Goal: Task Accomplishment & Management: Use online tool/utility

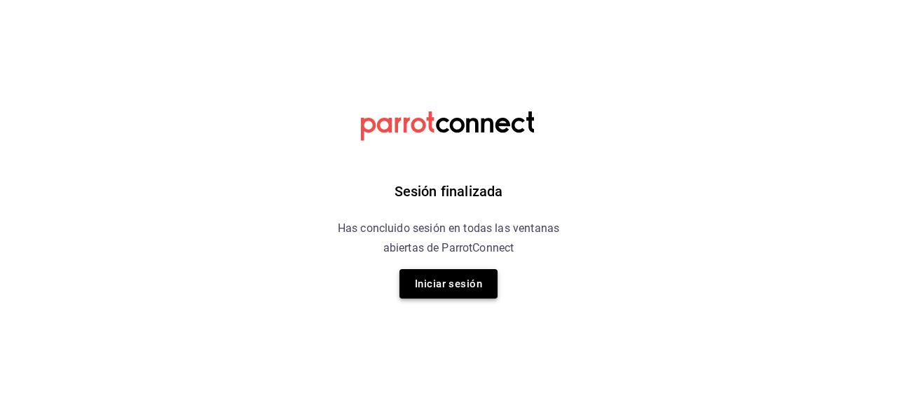
click at [477, 278] on button "Iniciar sesión" at bounding box center [449, 283] width 98 height 29
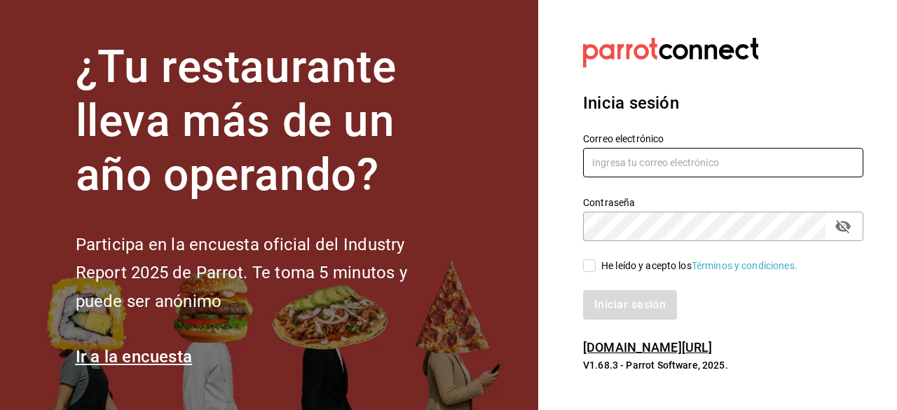
type input "[EMAIL_ADDRESS][DOMAIN_NAME]"
click at [592, 270] on input "He leído y acepto los Términos y condiciones." at bounding box center [589, 265] width 13 height 13
checkbox input "true"
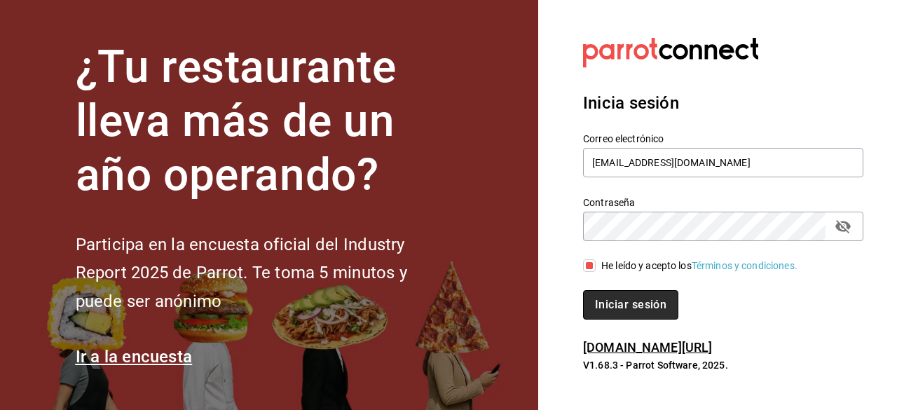
click at [637, 309] on button "Iniciar sesión" at bounding box center [630, 304] width 95 height 29
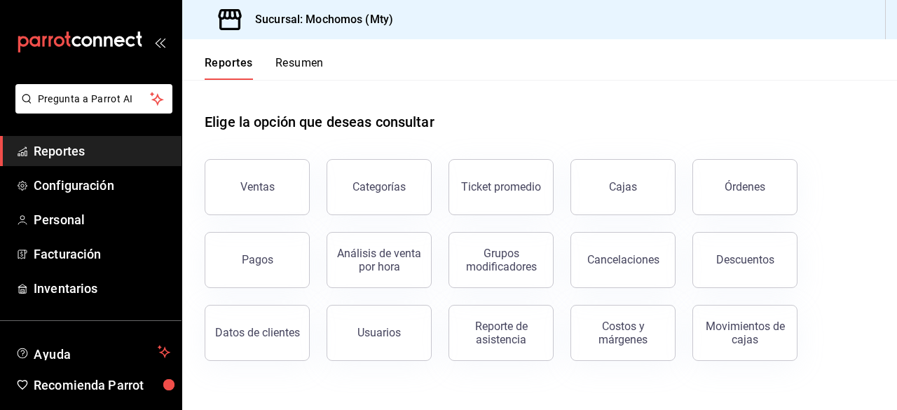
click at [637, 309] on button "Costos y márgenes" at bounding box center [623, 333] width 105 height 56
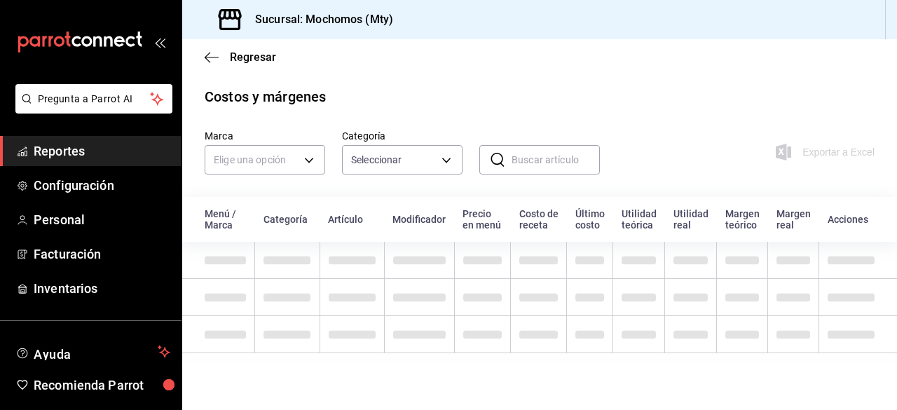
click at [83, 155] on span "Reportes" at bounding box center [102, 151] width 137 height 19
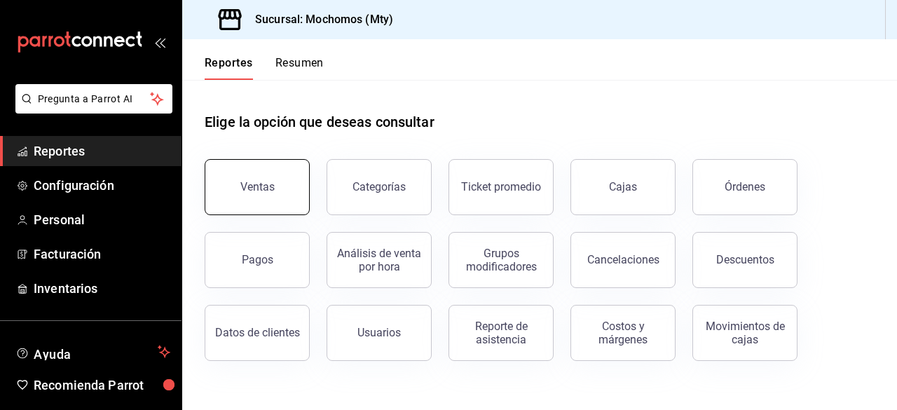
click at [273, 207] on button "Ventas" at bounding box center [257, 187] width 105 height 56
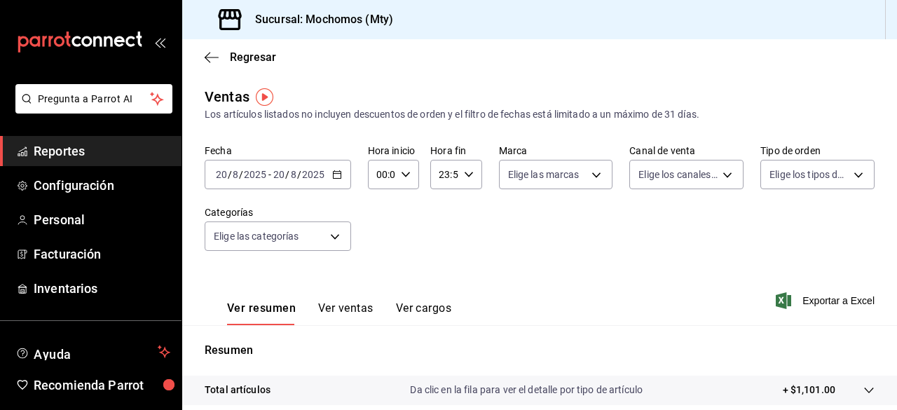
click at [340, 180] on div "2025-08-20 20 / 8 / 2025 - 2025-08-20 20 / 8 / 2025" at bounding box center [278, 174] width 147 height 29
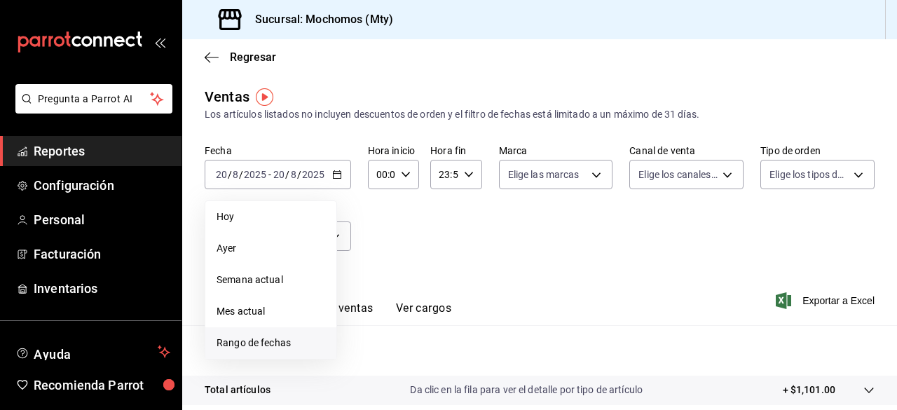
click at [231, 346] on span "Rango de fechas" at bounding box center [271, 343] width 109 height 15
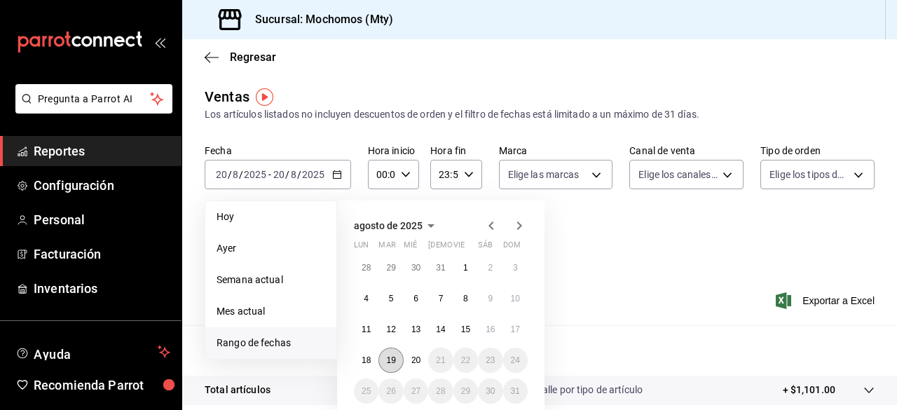
click at [388, 365] on abbr "19" at bounding box center [390, 360] width 9 height 10
click at [422, 362] on button "20" at bounding box center [416, 360] width 25 height 25
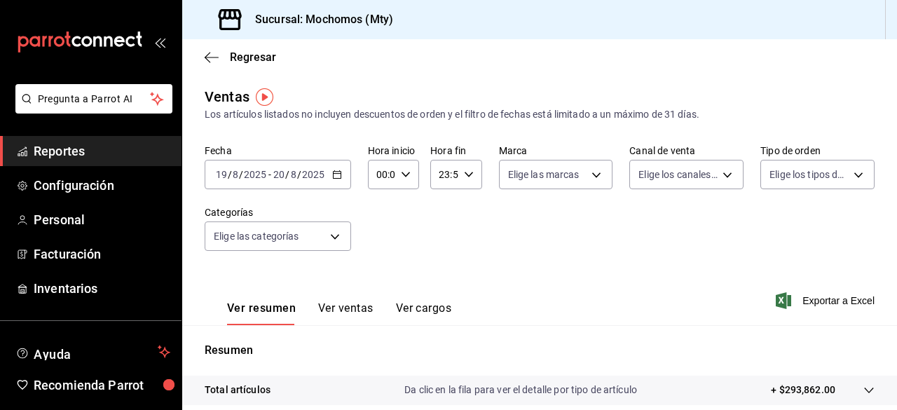
click at [404, 176] on \(Stroke\) "button" at bounding box center [406, 174] width 8 height 5
click at [384, 221] on button "00" at bounding box center [380, 210] width 20 height 28
click at [380, 242] on span "05" at bounding box center [379, 238] width 3 height 11
type input "05:00"
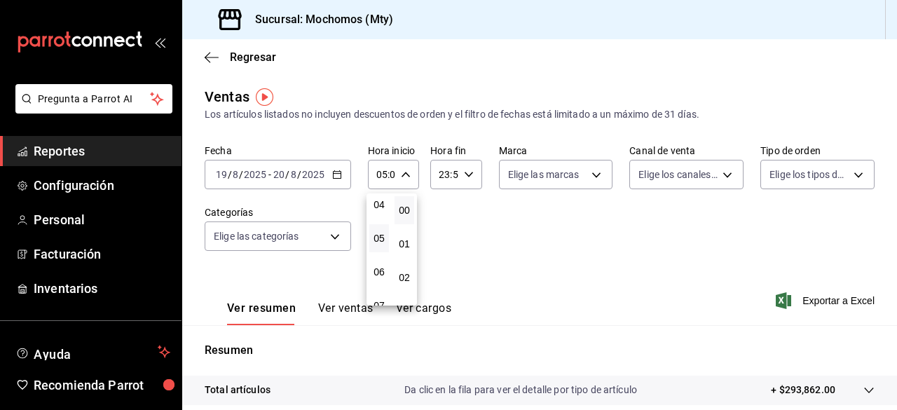
click at [468, 174] on div at bounding box center [448, 205] width 897 height 410
click at [464, 175] on icon "button" at bounding box center [469, 175] width 10 height 10
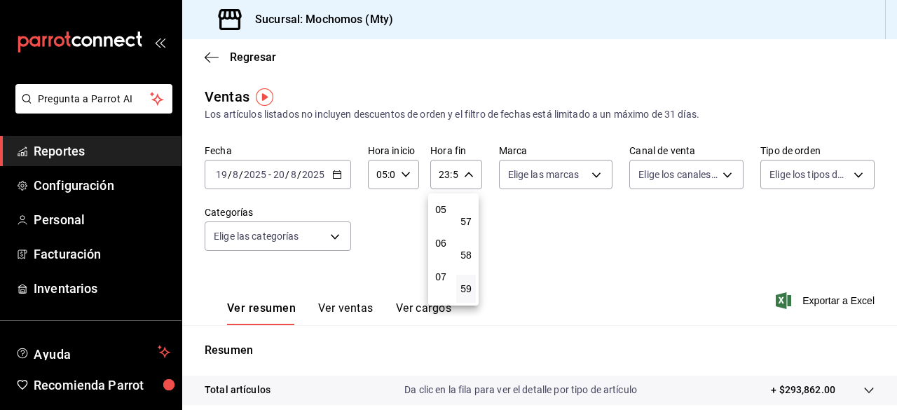
scroll to position [168, 0]
click at [444, 218] on button "05" at bounding box center [441, 210] width 20 height 28
click at [468, 207] on span "00" at bounding box center [466, 210] width 3 height 11
type input "05:00"
click at [588, 176] on div at bounding box center [448, 205] width 897 height 410
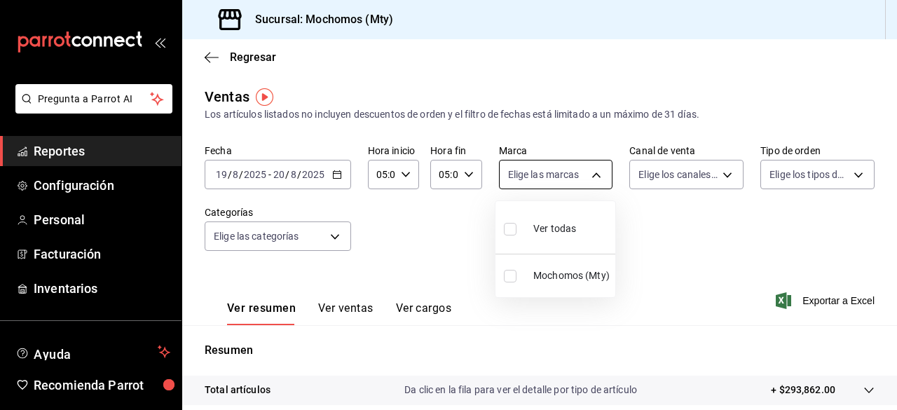
click at [596, 173] on body "Pregunta a Parrot AI Reportes Configuración Personal Facturación Inventarios Ay…" at bounding box center [448, 205] width 897 height 410
click at [509, 227] on input "checkbox" at bounding box center [510, 229] width 13 height 13
checkbox input "true"
type input "b352ad34-a903-4246-b8b1-197398375429"
checkbox input "true"
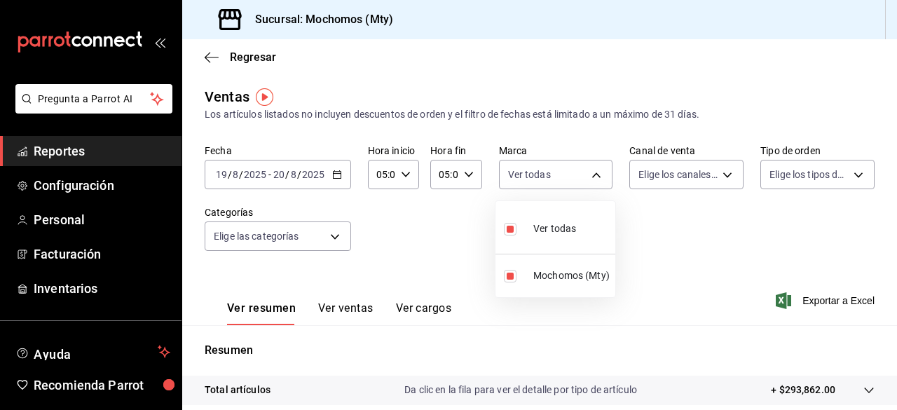
click at [724, 175] on div at bounding box center [448, 205] width 897 height 410
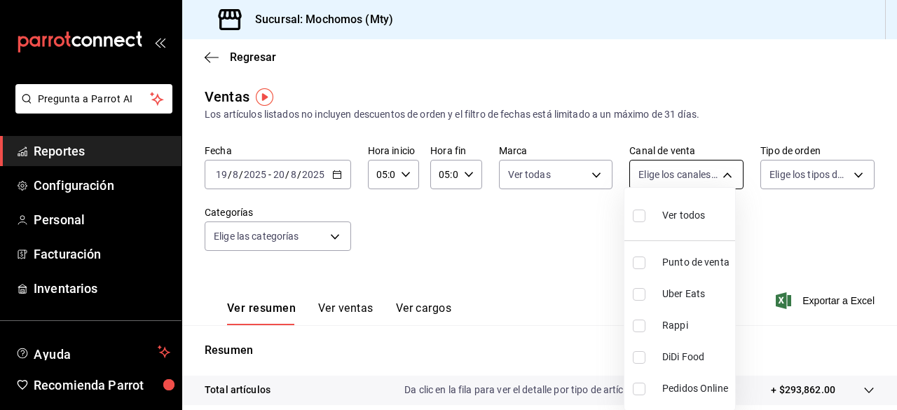
click at [717, 175] on body "Pregunta a Parrot AI Reportes Configuración Personal Facturación Inventarios Ay…" at bounding box center [448, 205] width 897 height 410
click at [638, 218] on input "checkbox" at bounding box center [639, 216] width 13 height 13
checkbox input "true"
type input "PARROT,UBER_EATS,RAPPI,DIDI_FOOD,ONLINE"
checkbox input "true"
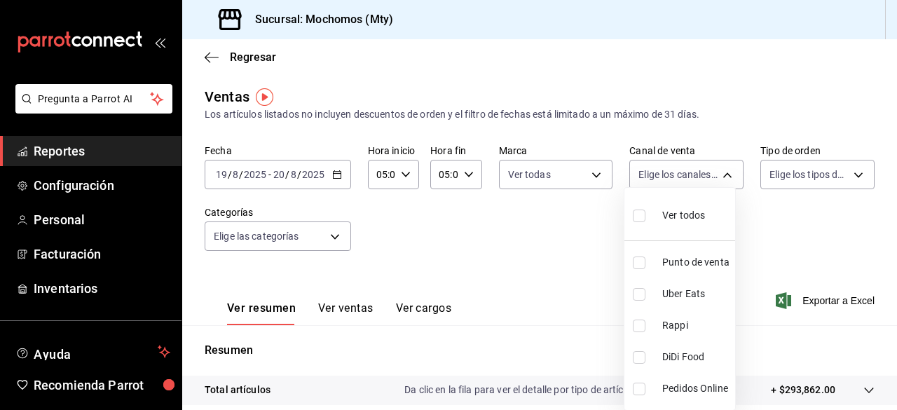
checkbox input "true"
click at [850, 175] on div at bounding box center [448, 205] width 897 height 410
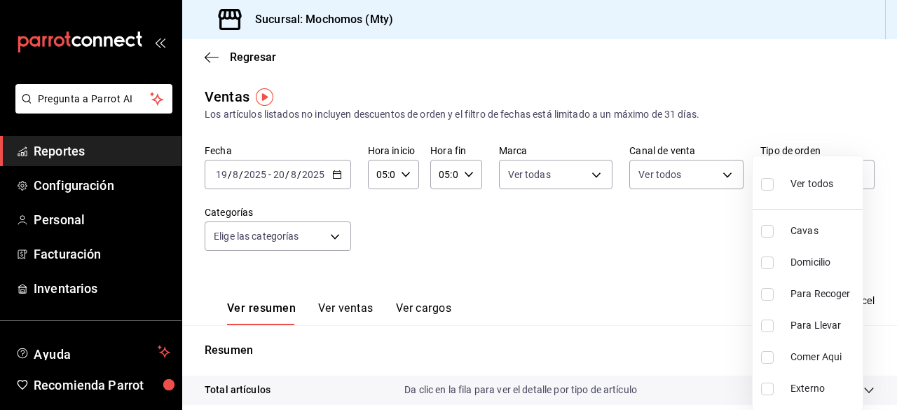
click at [850, 175] on body "Pregunta a Parrot AI Reportes Configuración Personal Facturación Inventarios Ay…" at bounding box center [448, 205] width 897 height 410
click at [768, 184] on input "checkbox" at bounding box center [767, 184] width 13 height 13
checkbox input "true"
type input "7f152bcd-c808-43b1-8377-7ee3764f5c48,abc1671a-a22f-403c-8860-9d090036c428,f5090…"
checkbox input "true"
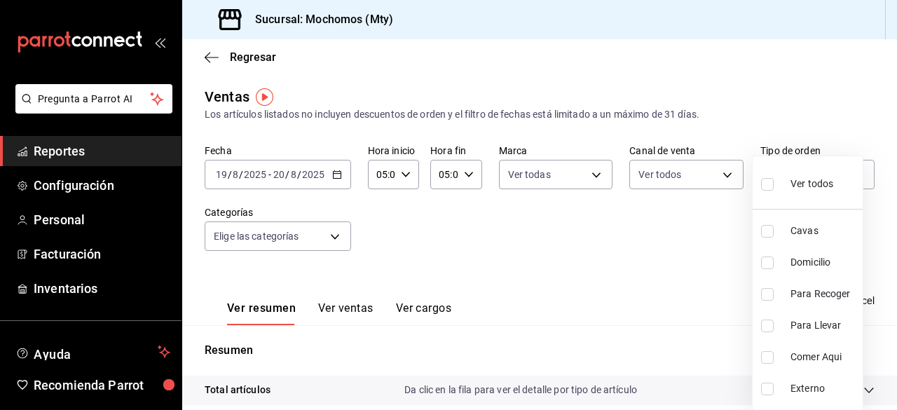
checkbox input "true"
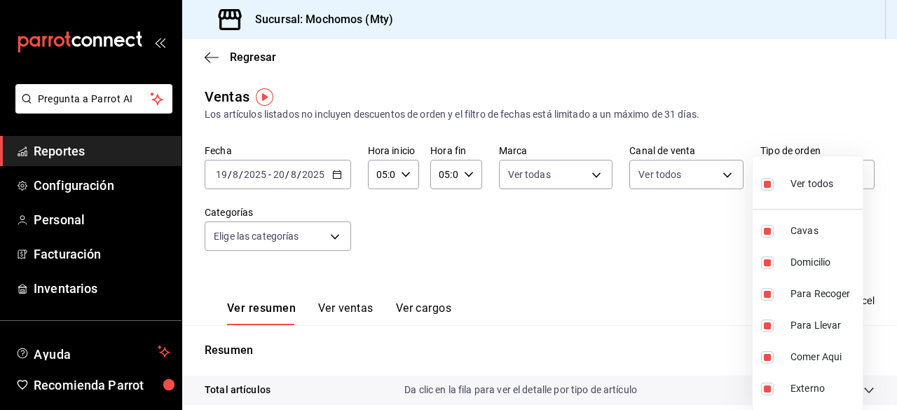
click at [330, 236] on div at bounding box center [448, 205] width 897 height 410
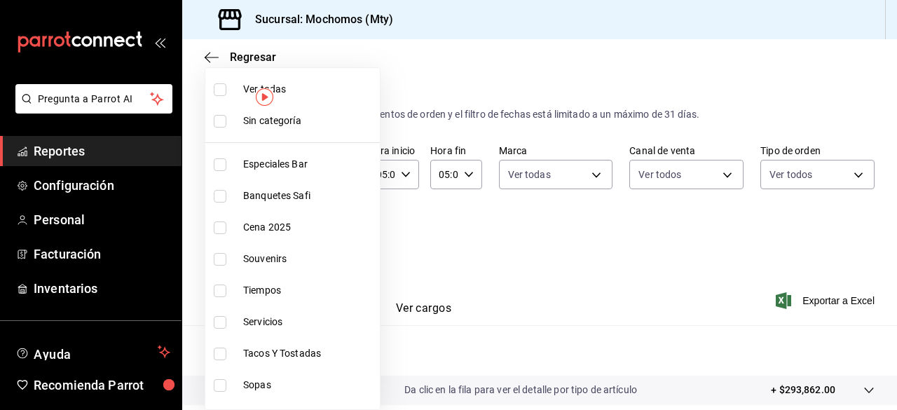
click at [331, 236] on body "Pregunta a Parrot AI Reportes Configuración Personal Facturación Inventarios Ay…" at bounding box center [448, 205] width 897 height 410
click at [223, 92] on input "checkbox" at bounding box center [220, 89] width 13 height 13
checkbox input "true"
type input "ca062f0f-28a6-4a2e-835a-bf626b46f614,ff02f0f8-cf27-4ea8-b513-1d5c0356e4fc,aaf97…"
checkbox input "true"
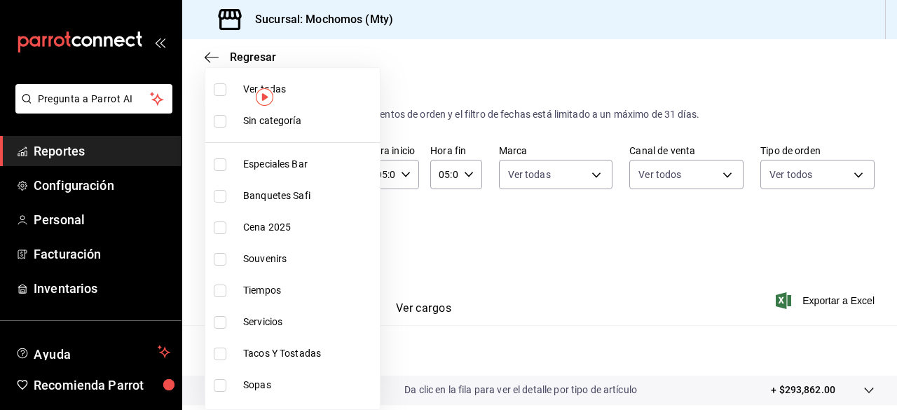
checkbox input "true"
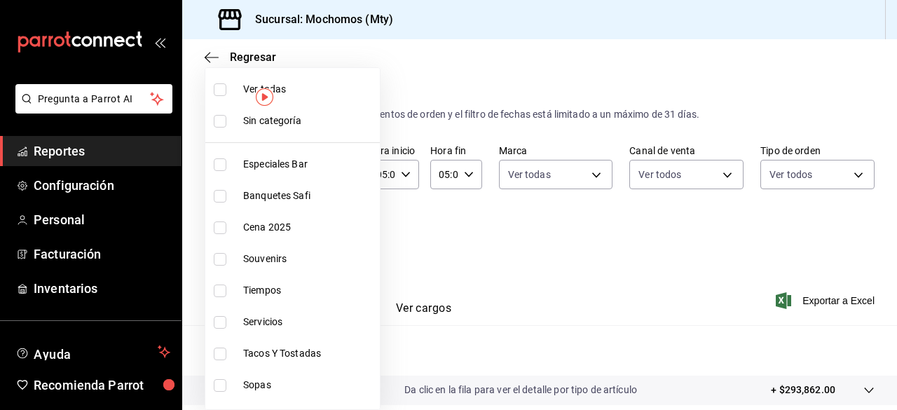
checkbox input "true"
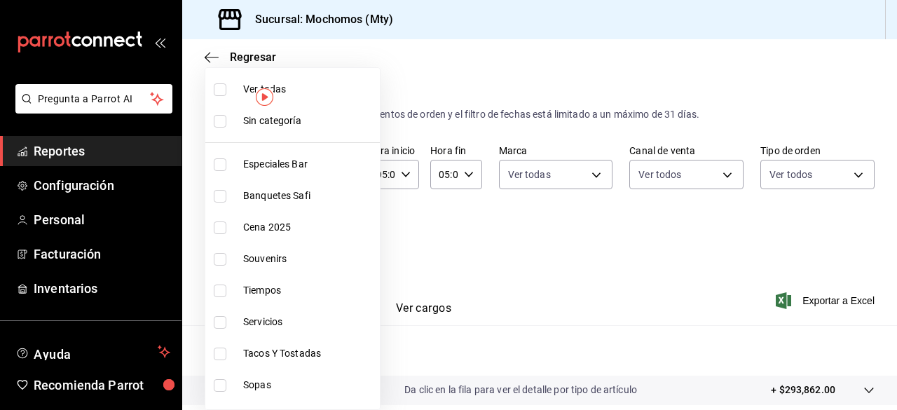
checkbox input "true"
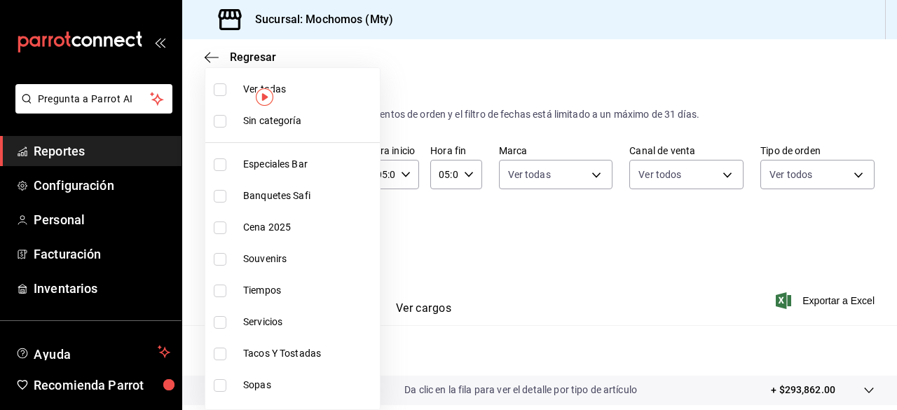
checkbox input "true"
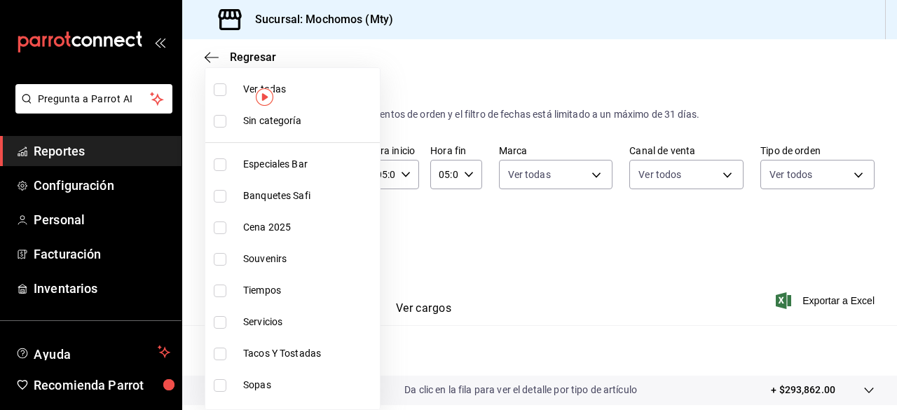
checkbox input "true"
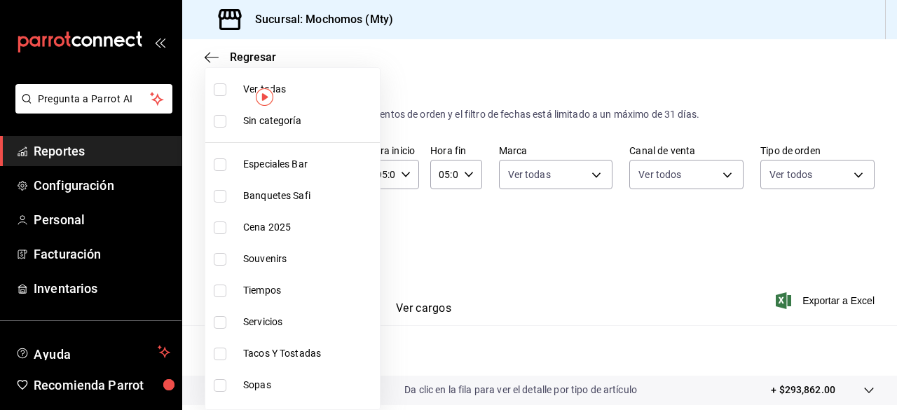
checkbox input "true"
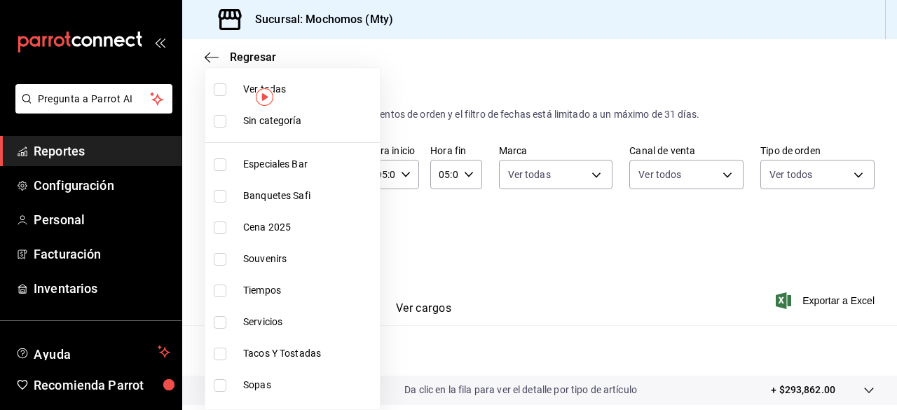
checkbox input "true"
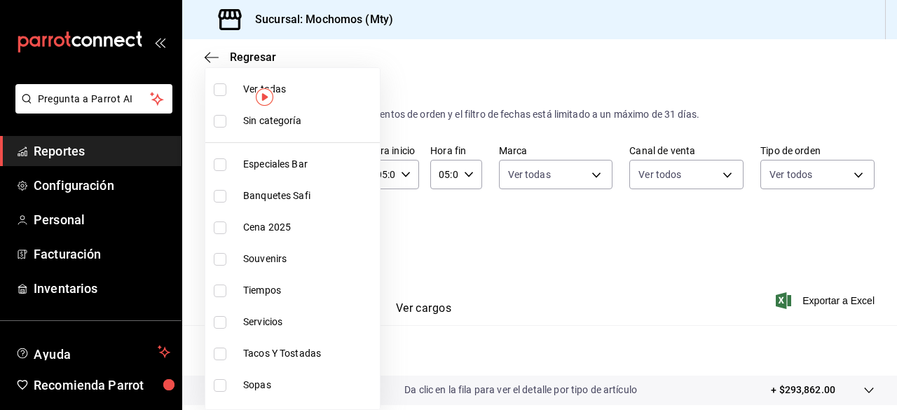
checkbox input "true"
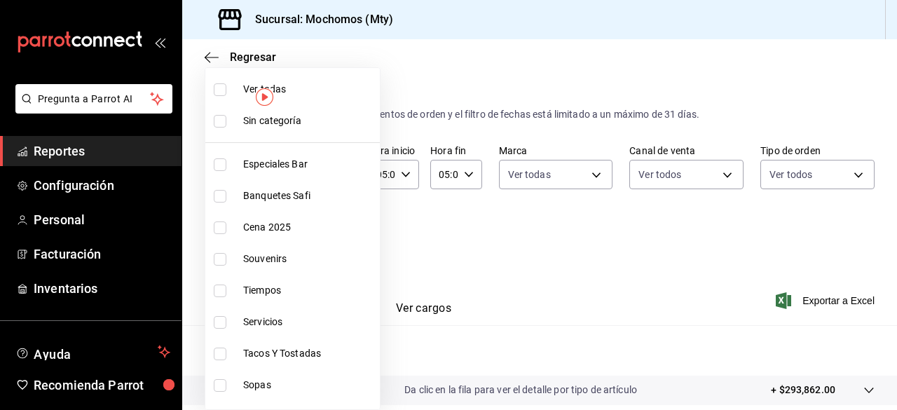
checkbox input "true"
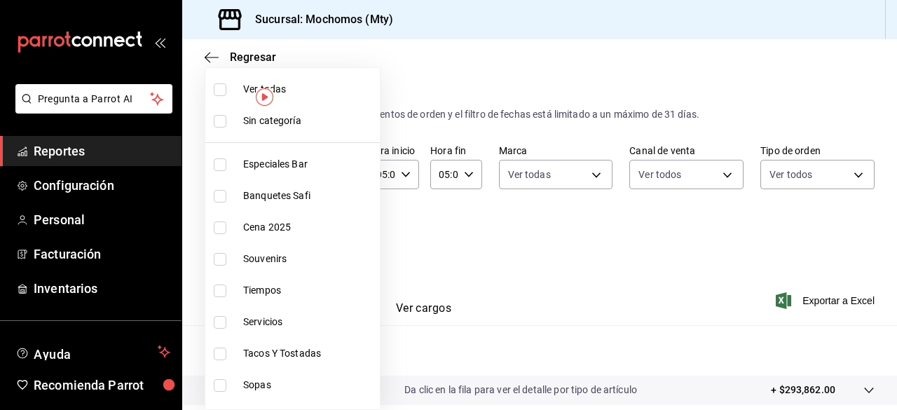
checkbox input "true"
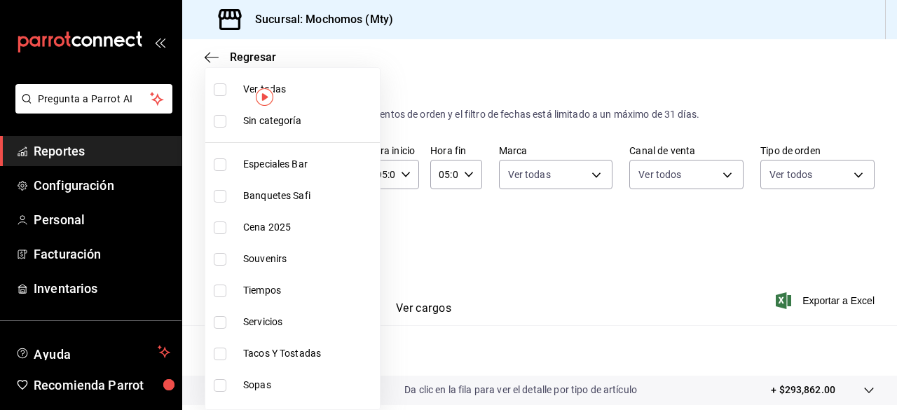
checkbox input "true"
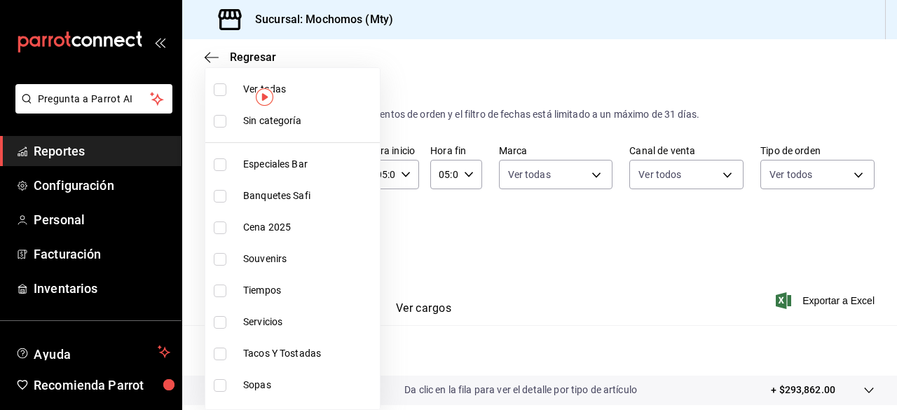
checkbox input "true"
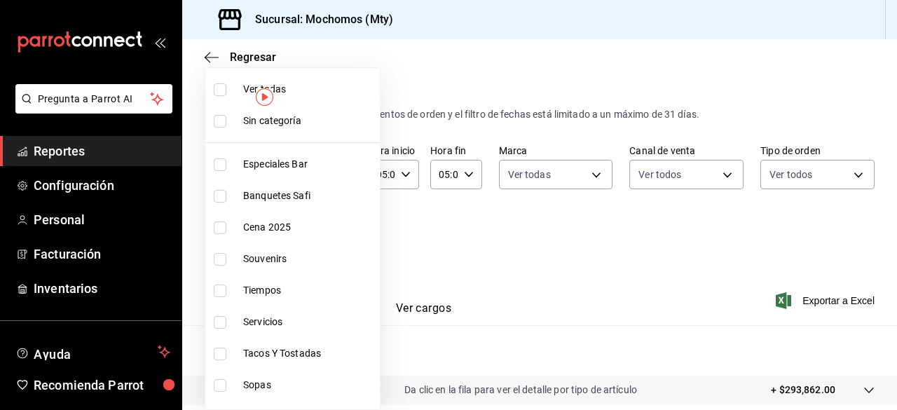
checkbox input "true"
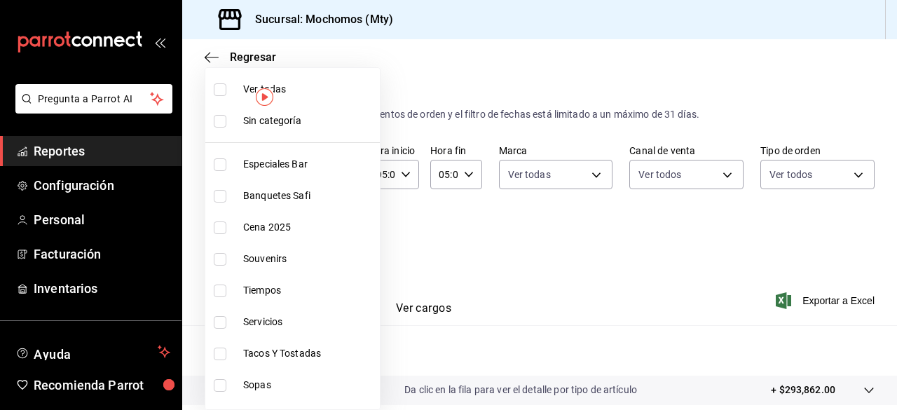
checkbox input "true"
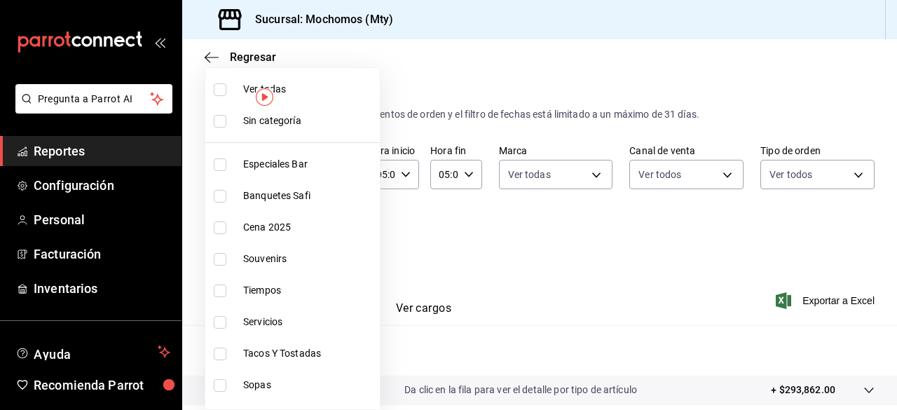
checkbox input "true"
click at [531, 229] on div at bounding box center [448, 205] width 897 height 410
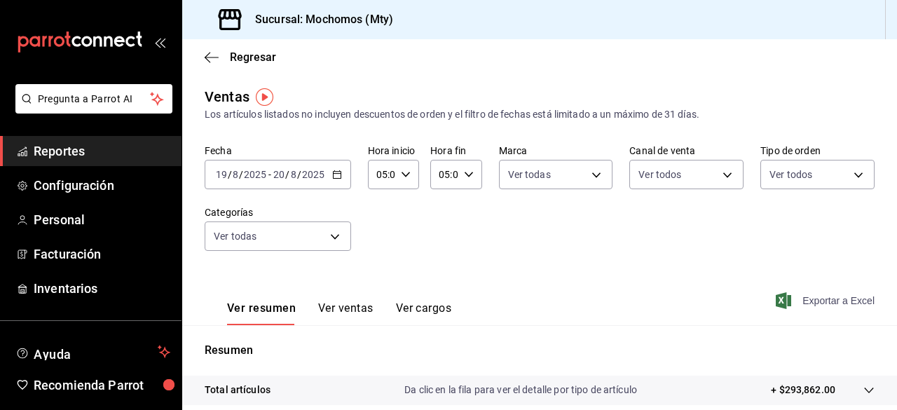
click at [802, 302] on span "Exportar a Excel" at bounding box center [827, 300] width 96 height 17
click at [99, 154] on span "Reportes" at bounding box center [102, 151] width 137 height 19
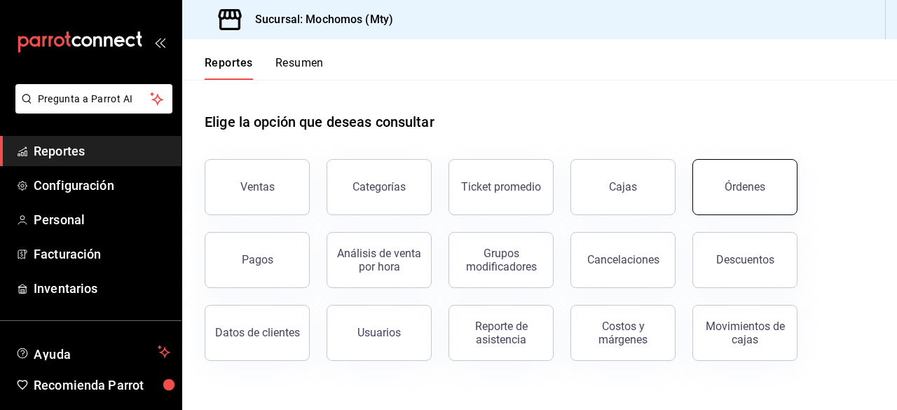
click at [707, 196] on button "Órdenes" at bounding box center [745, 187] width 105 height 56
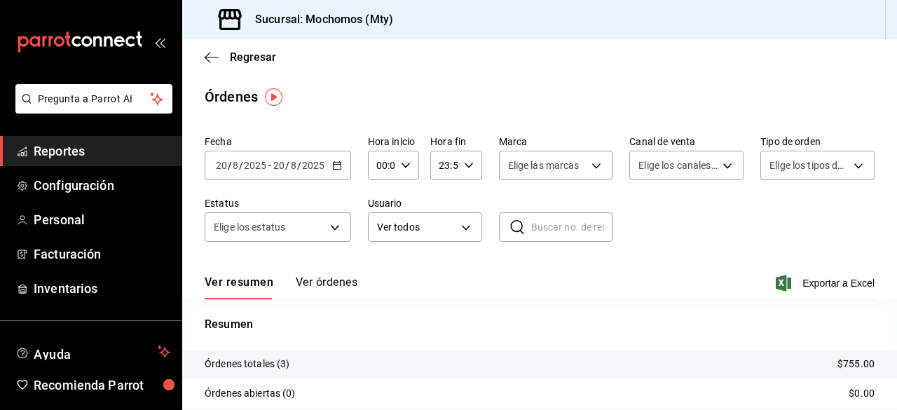
click at [332, 174] on div "2025-08-20 20 / 8 / 2025 - 2025-08-20 20 / 8 / 2025" at bounding box center [278, 165] width 147 height 29
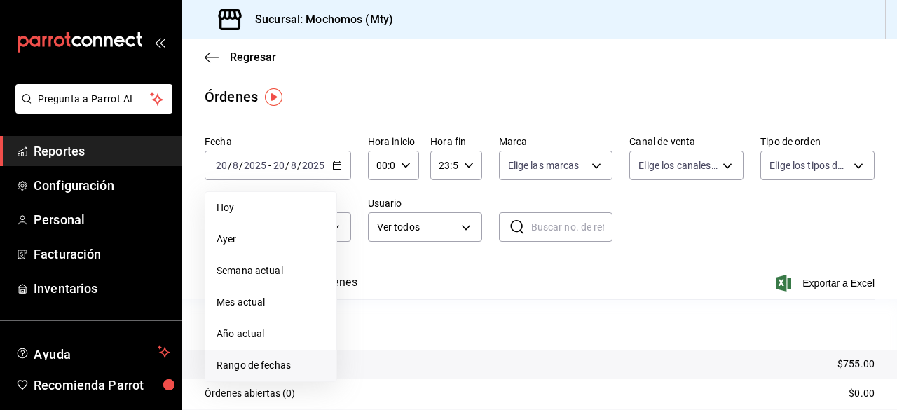
click at [260, 363] on span "Rango de fechas" at bounding box center [271, 365] width 109 height 15
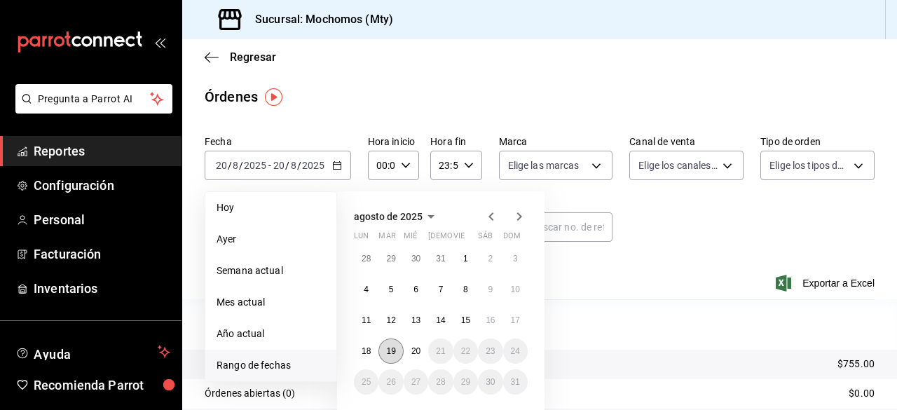
click at [387, 351] on abbr "19" at bounding box center [390, 351] width 9 height 10
click at [420, 347] on abbr "20" at bounding box center [416, 351] width 9 height 10
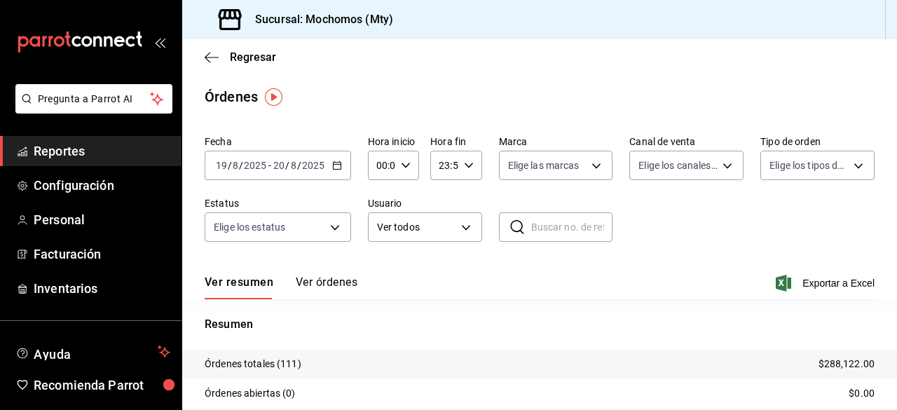
click at [407, 161] on icon "button" at bounding box center [406, 166] width 10 height 10
click at [381, 203] on span "05" at bounding box center [379, 204] width 3 height 11
type input "05:00"
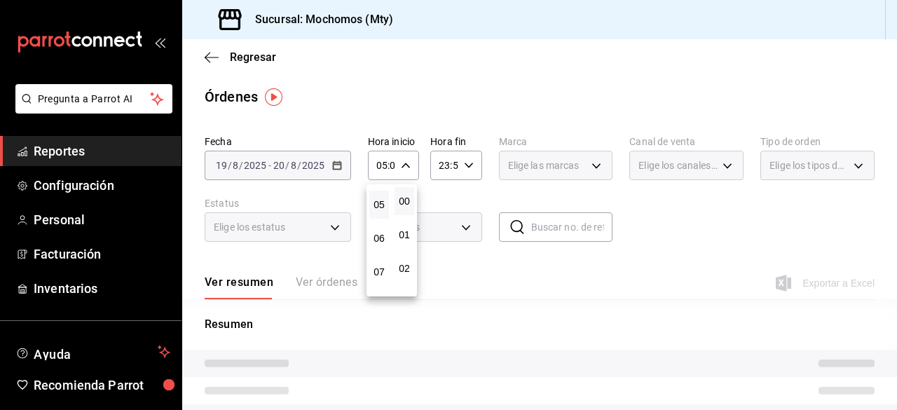
click at [466, 169] on div at bounding box center [448, 205] width 897 height 410
click at [466, 165] on icon "button" at bounding box center [469, 166] width 10 height 10
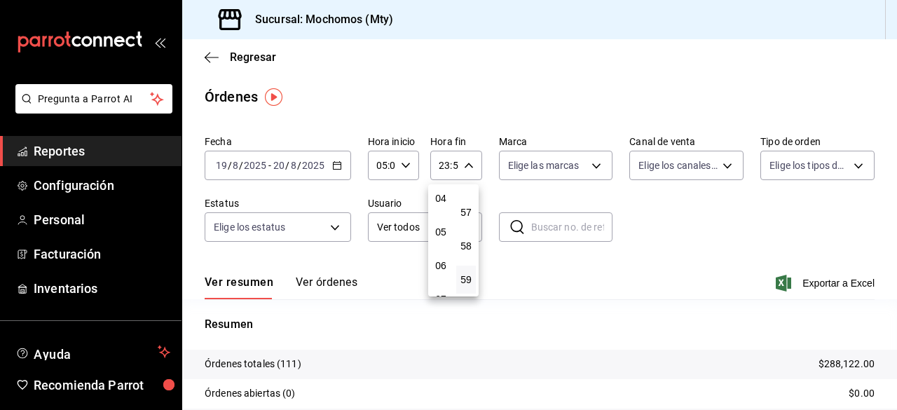
scroll to position [135, 0]
click at [442, 235] on span "05" at bounding box center [441, 234] width 3 height 11
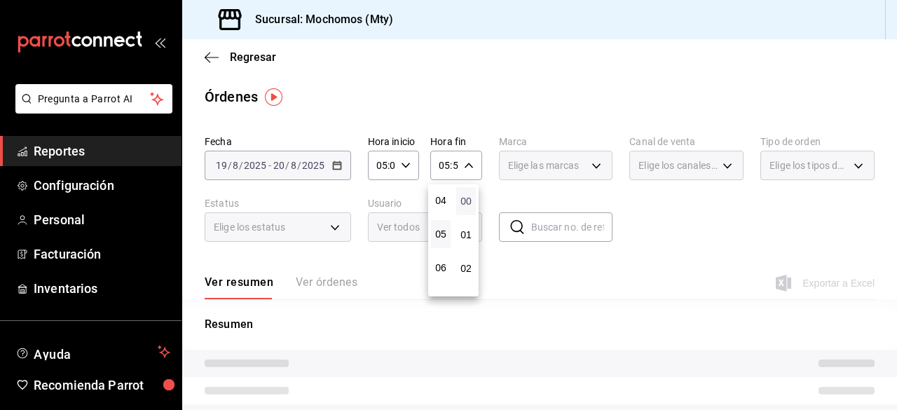
click at [468, 198] on span "00" at bounding box center [466, 201] width 3 height 11
type input "05:00"
click at [592, 159] on div at bounding box center [448, 205] width 897 height 410
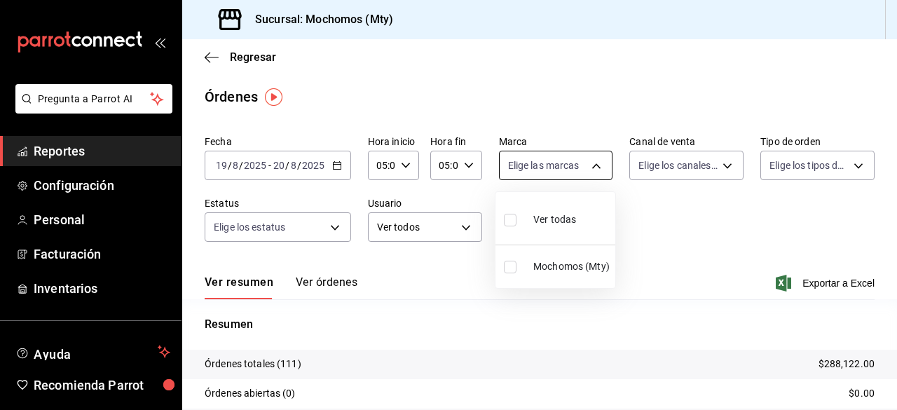
click at [592, 166] on body "Pregunta a Parrot AI Reportes Configuración Personal Facturación Inventarios Ay…" at bounding box center [448, 205] width 897 height 410
click at [508, 222] on input "checkbox" at bounding box center [510, 220] width 13 height 13
checkbox input "true"
type input "b352ad34-a903-4246-b8b1-197398375429"
checkbox input "true"
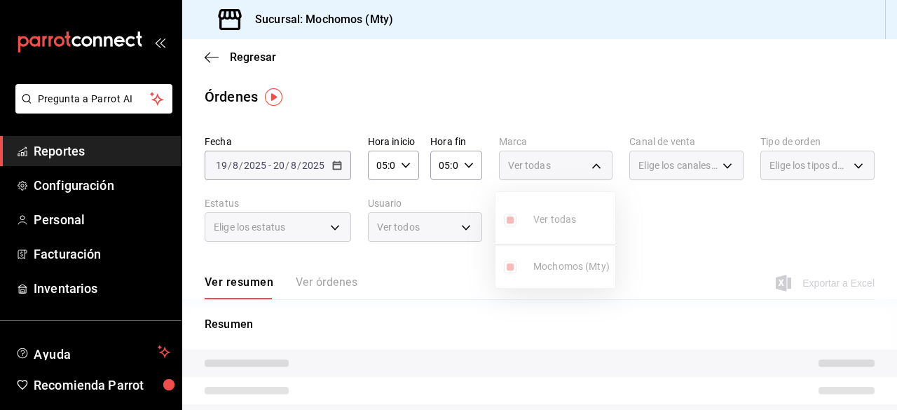
click at [718, 168] on div at bounding box center [448, 205] width 897 height 410
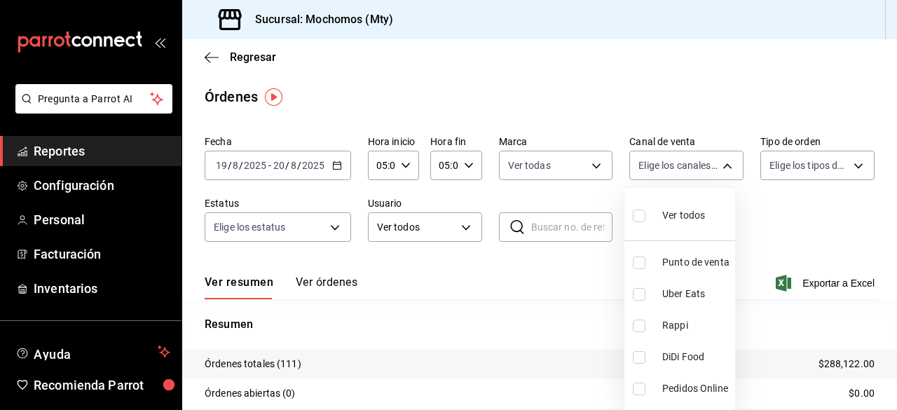
click at [718, 168] on body "Pregunta a Parrot AI Reportes Configuración Personal Facturación Inventarios Ay…" at bounding box center [448, 205] width 897 height 410
click at [641, 216] on input "checkbox" at bounding box center [639, 216] width 13 height 13
checkbox input "true"
type input "PARROT,UBER_EATS,RAPPI,DIDI_FOOD,ONLINE"
checkbox input "true"
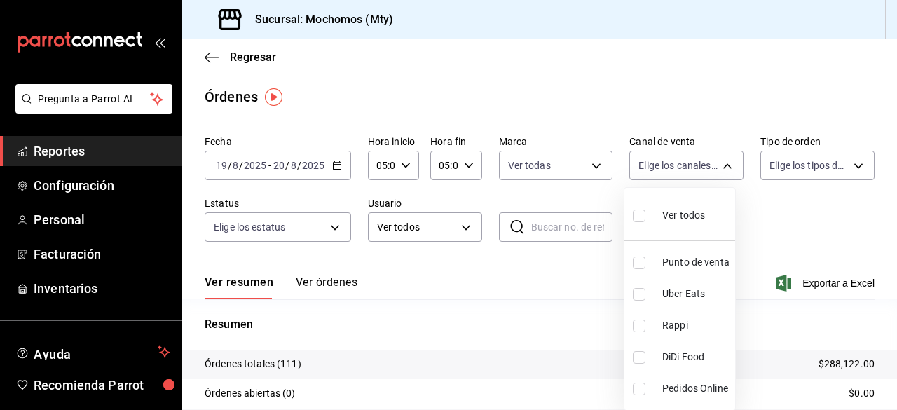
checkbox input "true"
click at [848, 165] on div at bounding box center [448, 205] width 897 height 410
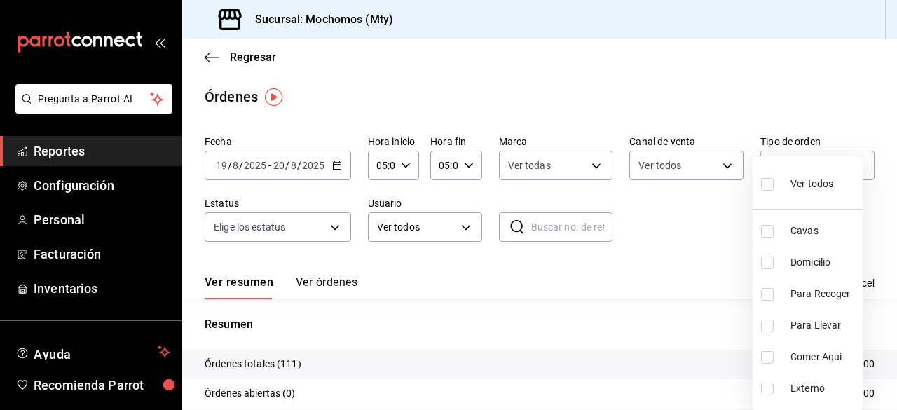
click at [848, 165] on body "Pregunta a Parrot AI Reportes Configuración Personal Facturación Inventarios Ay…" at bounding box center [448, 205] width 897 height 410
click at [766, 189] on input "checkbox" at bounding box center [767, 184] width 13 height 13
checkbox input "true"
type input "7f152bcd-c808-43b1-8377-7ee3764f5c48,abc1671a-a22f-403c-8860-9d090036c428,f5090…"
checkbox input "true"
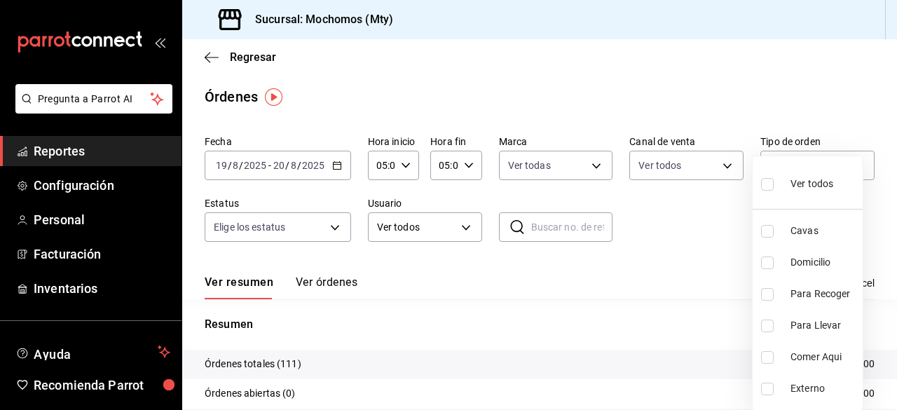
checkbox input "true"
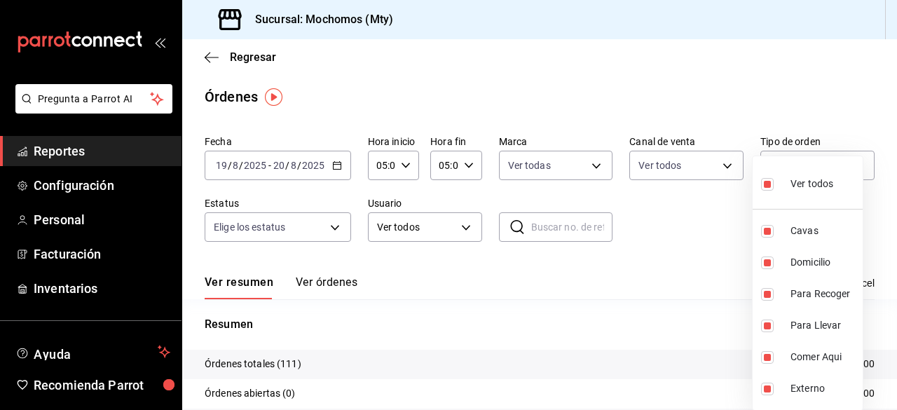
click at [334, 228] on div at bounding box center [448, 205] width 897 height 410
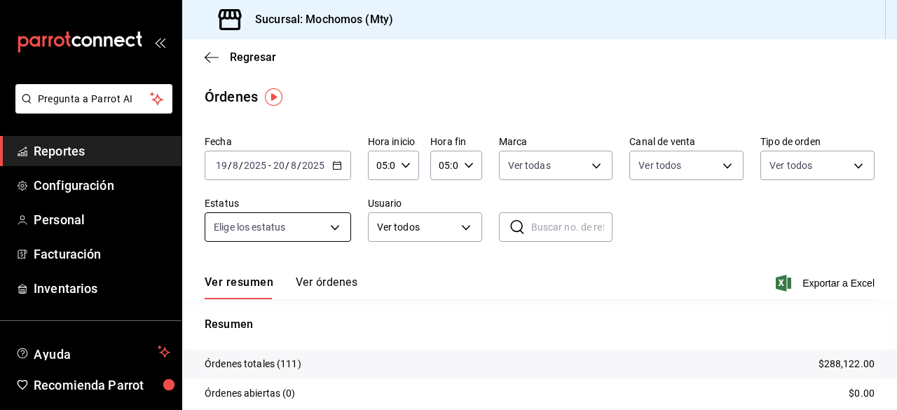
click at [334, 228] on body "Pregunta a Parrot AI Reportes Configuración Personal Facturación Inventarios Ay…" at bounding box center [448, 205] width 897 height 410
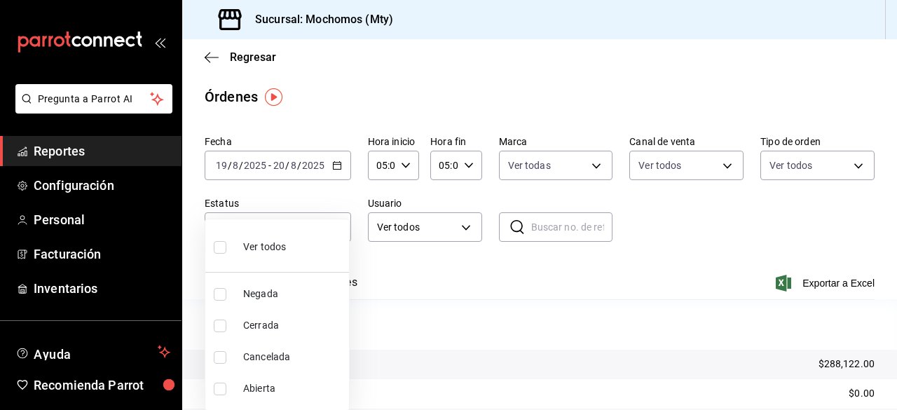
click at [222, 248] on input "checkbox" at bounding box center [220, 247] width 13 height 13
checkbox input "true"
type input "DENIED,FINISHED,CANCELED,OPEN"
checkbox input "true"
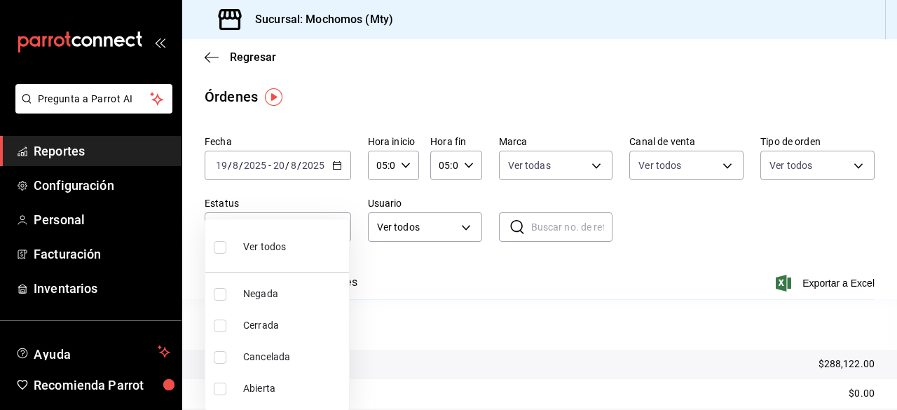
checkbox input "true"
click at [461, 228] on div at bounding box center [448, 205] width 897 height 410
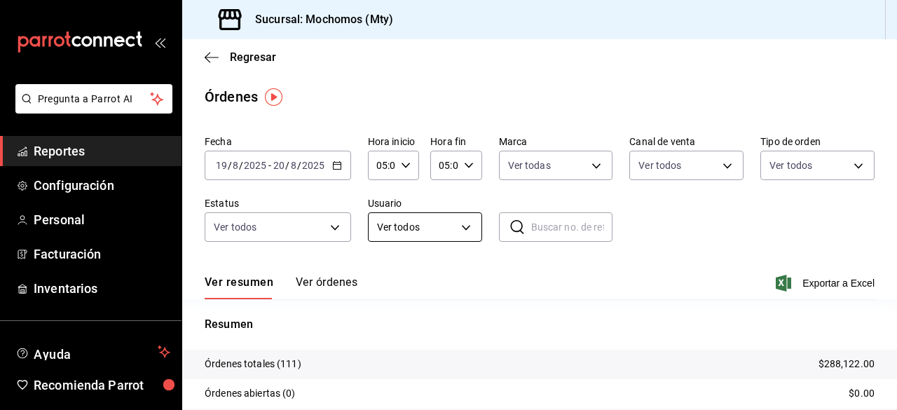
click at [465, 228] on body "Pregunta a Parrot AI Reportes Configuración Personal Facturación Inventarios Ay…" at bounding box center [448, 205] width 897 height 410
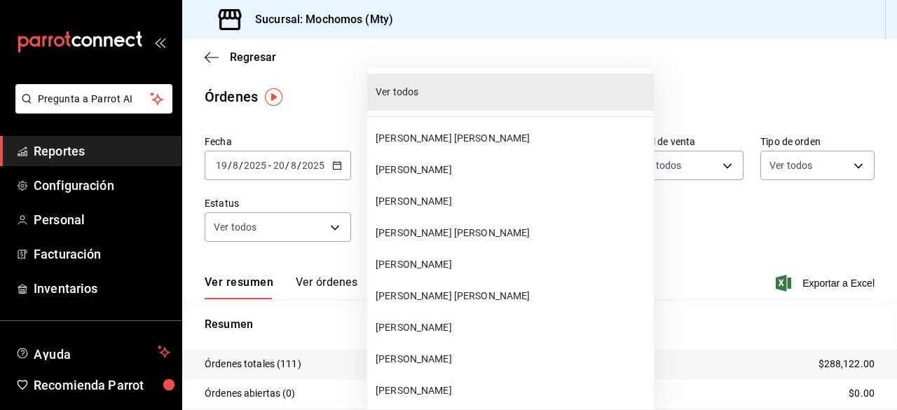
click at [465, 228] on span "ERICK ISRAEL SANTANA GODINEZ" at bounding box center [512, 233] width 273 height 15
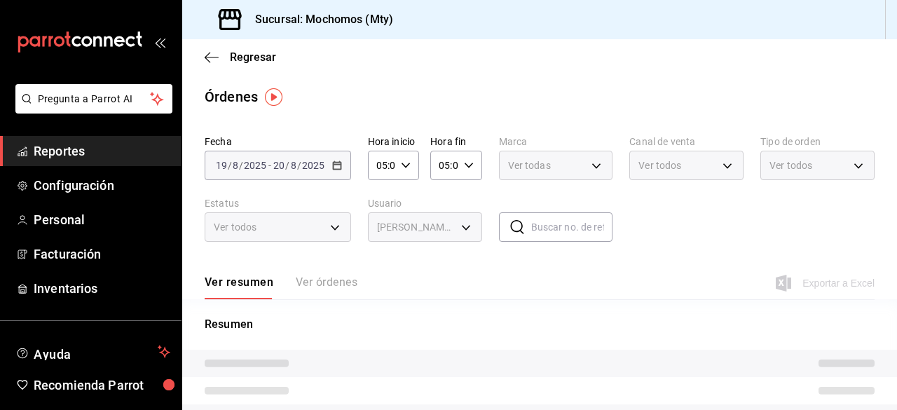
click at [466, 226] on span "CONCEPCION CONTRERAS ESPEJO" at bounding box center [476, 224] width 205 height 8
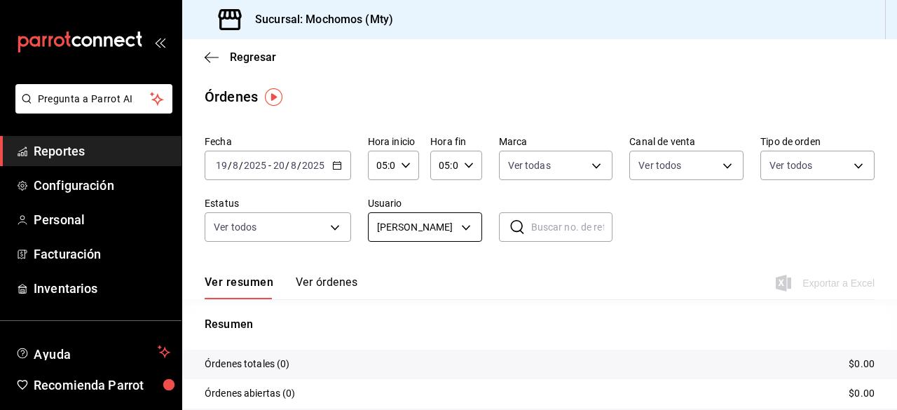
click at [464, 224] on body "Pregunta a Parrot AI Reportes Configuración Personal Facturación Inventarios Ay…" at bounding box center [448, 205] width 897 height 410
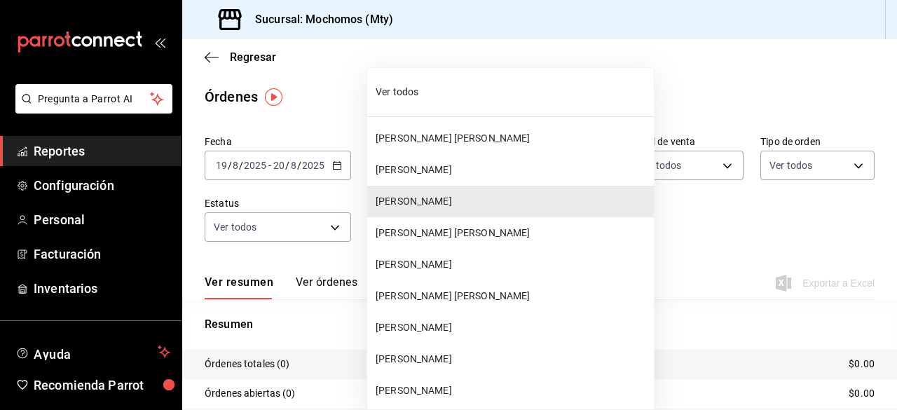
click at [388, 87] on span "Ver todos" at bounding box center [512, 92] width 273 height 15
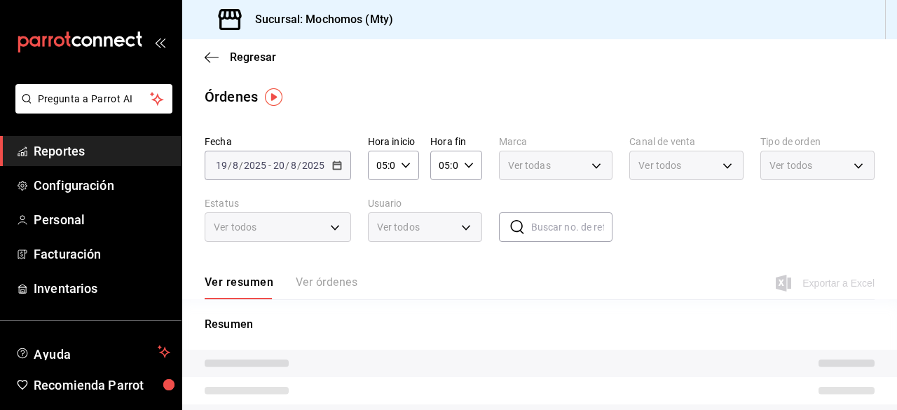
type input "ALL"
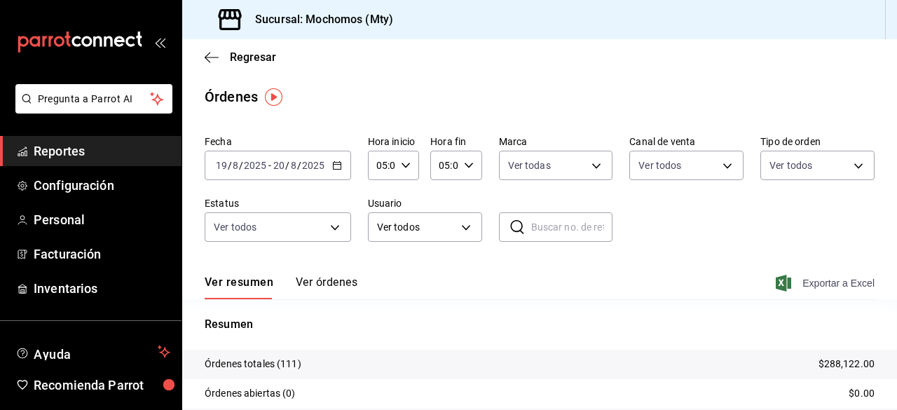
click at [798, 283] on span "Exportar a Excel" at bounding box center [827, 283] width 96 height 17
click at [50, 145] on span "Reportes" at bounding box center [102, 151] width 137 height 19
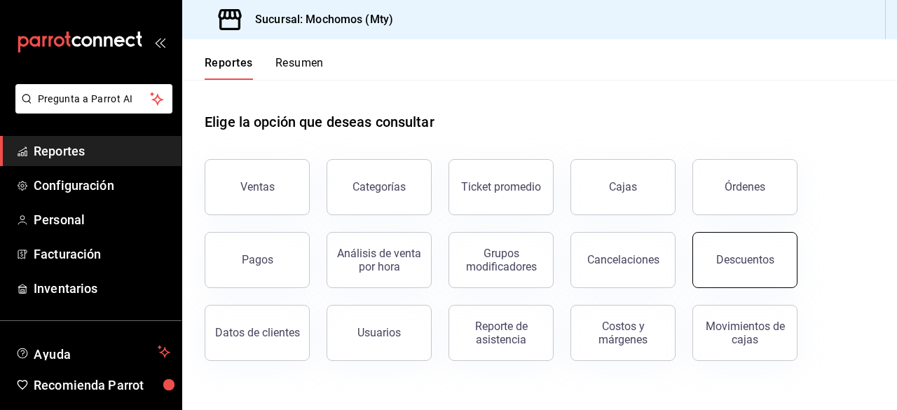
click at [740, 257] on div "Descuentos" at bounding box center [746, 259] width 58 height 13
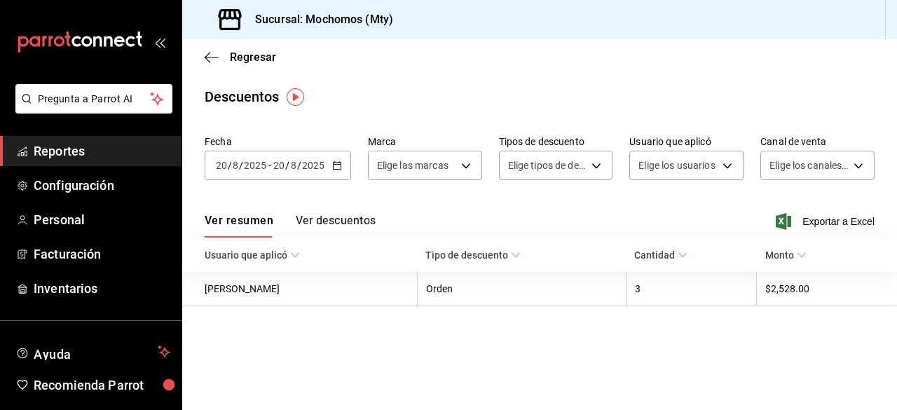
click at [334, 168] on icon "button" at bounding box center [337, 166] width 10 height 10
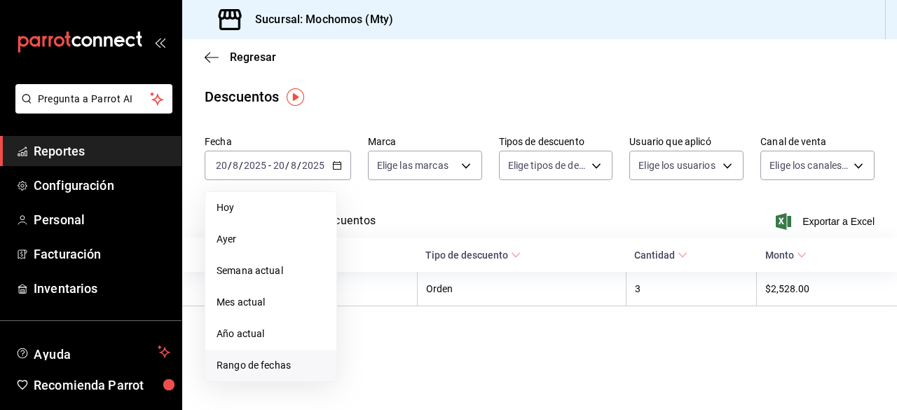
click at [255, 370] on span "Rango de fechas" at bounding box center [271, 365] width 109 height 15
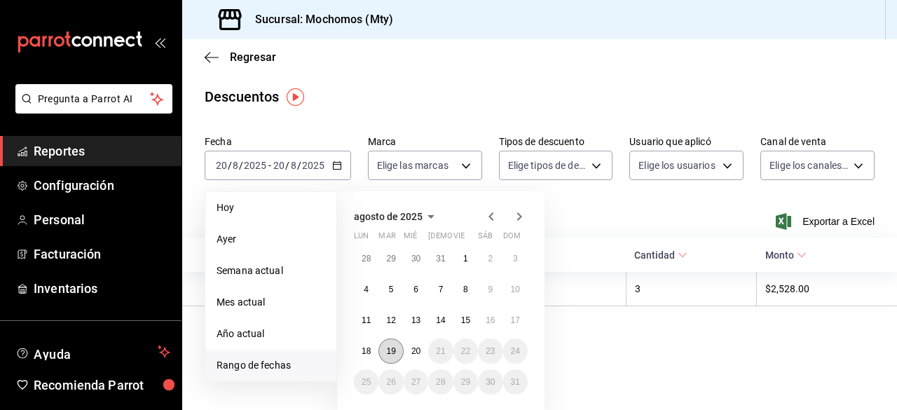
click at [393, 355] on button "19" at bounding box center [391, 351] width 25 height 25
click at [412, 353] on abbr "20" at bounding box center [416, 351] width 9 height 10
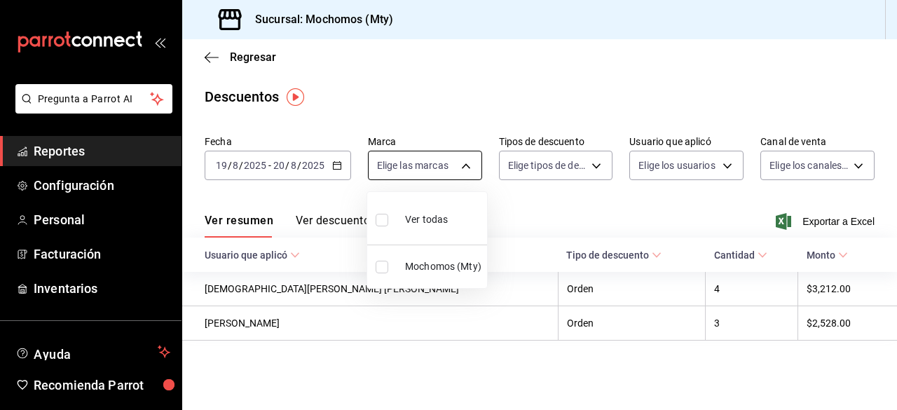
click at [467, 168] on body "Pregunta a Parrot AI Reportes Configuración Personal Facturación Inventarios Ay…" at bounding box center [448, 205] width 897 height 410
click at [388, 218] on label at bounding box center [385, 220] width 18 height 20
click at [388, 218] on input "checkbox" at bounding box center [382, 220] width 13 height 13
checkbox input "false"
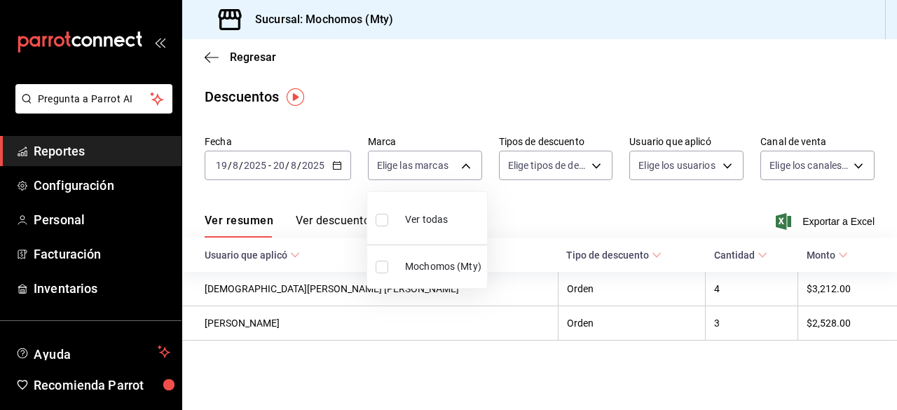
click at [588, 168] on div at bounding box center [448, 205] width 897 height 410
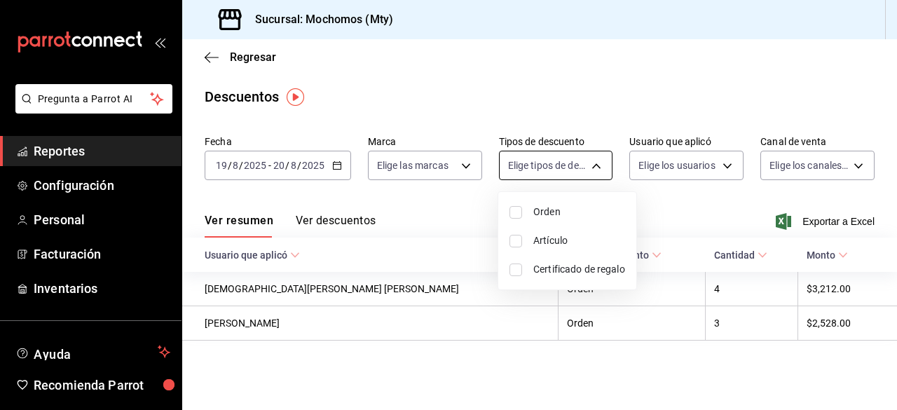
click at [597, 168] on body "Pregunta a Parrot AI Reportes Configuración Personal Facturación Inventarios Ay…" at bounding box center [448, 205] width 897 height 410
click at [522, 211] on li "Orden" at bounding box center [568, 212] width 138 height 29
type input "ORDER"
checkbox input "true"
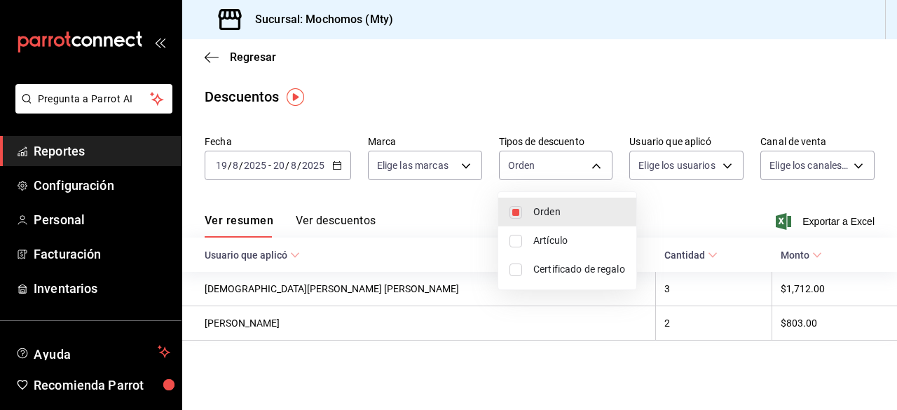
click at [511, 242] on input "checkbox" at bounding box center [516, 241] width 13 height 13
checkbox input "true"
type input "ORDER,ORDER_ITEM"
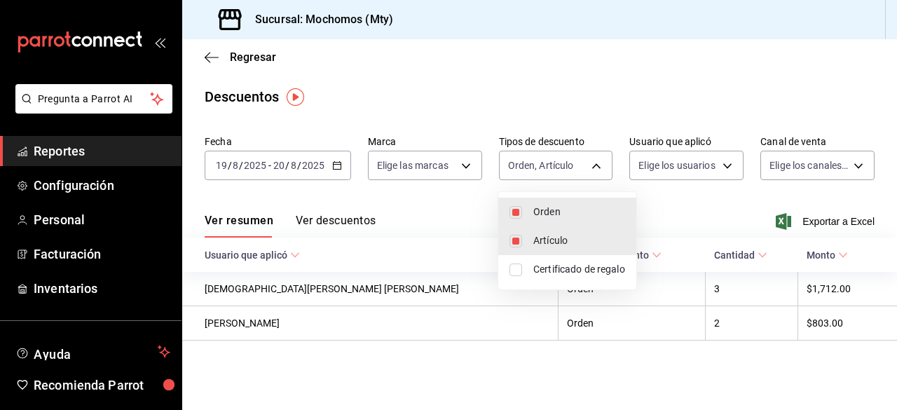
click at [517, 271] on input "checkbox" at bounding box center [516, 270] width 13 height 13
checkbox input "true"
type input "ORDER,ORDER_ITEM,CARD_REWARD"
click at [732, 162] on div at bounding box center [448, 205] width 897 height 410
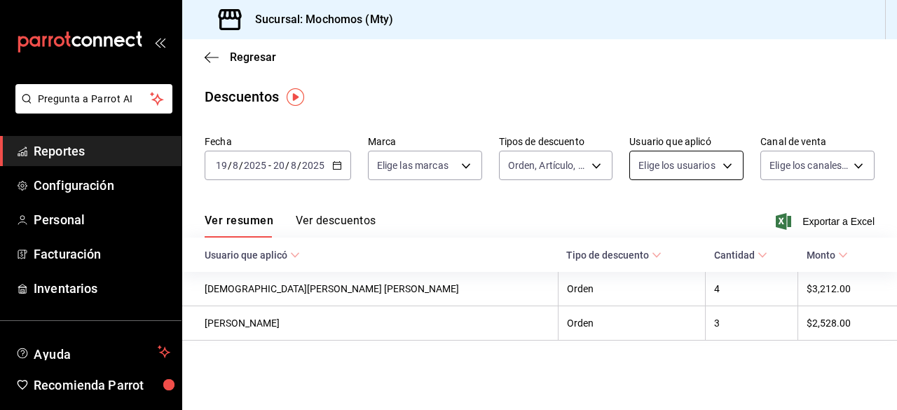
click at [730, 163] on body "Pregunta a Parrot AI Reportes Configuración Personal Facturación Inventarios Ay…" at bounding box center [448, 205] width 897 height 410
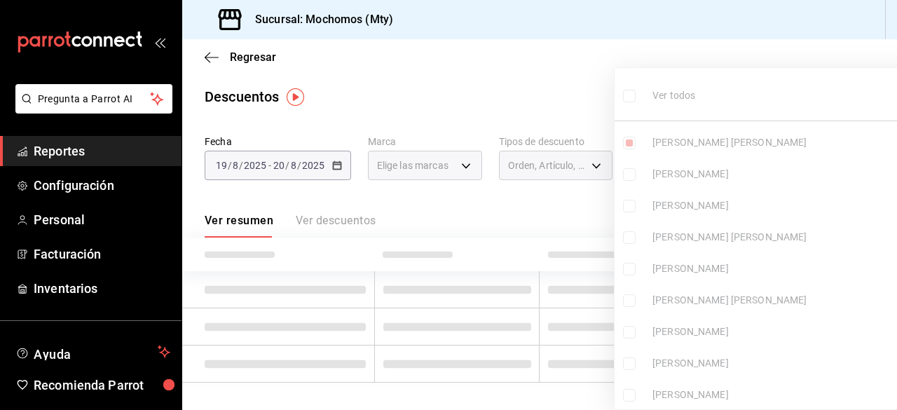
type input "4b32bb7f-e352-44a5-b197-cffd5c0f9f79"
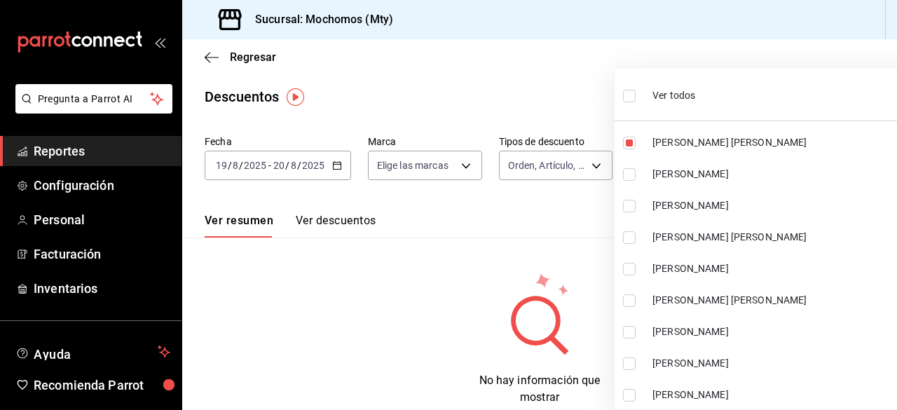
click at [631, 97] on input "checkbox" at bounding box center [629, 96] width 13 height 13
checkbox input "true"
type input "4b32bb7f-e352-44a5-b197-cffd5c0f9f79,505ced16-8c24-464e-aa2a-7db276017580,6c17c…"
checkbox input "true"
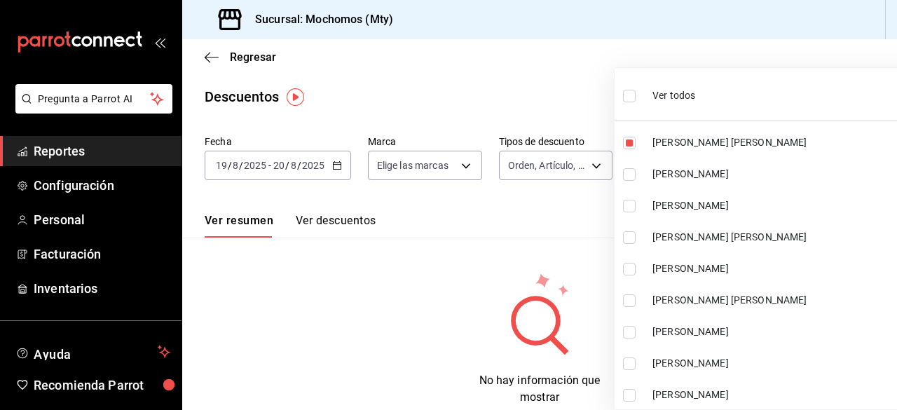
checkbox input "true"
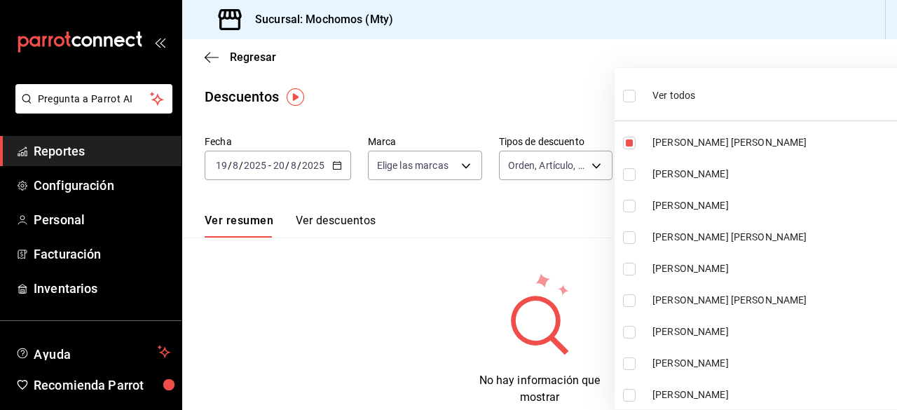
checkbox input "true"
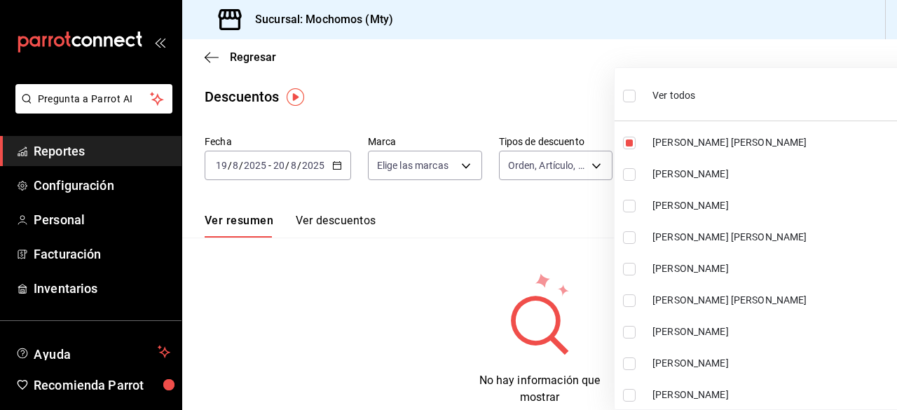
checkbox input "true"
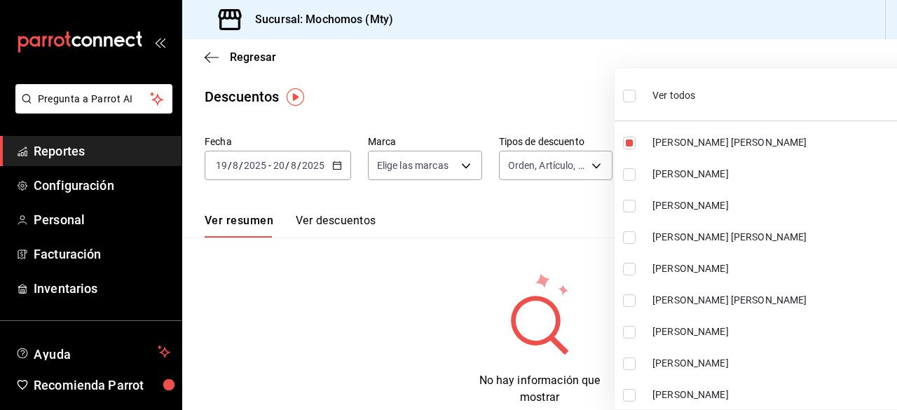
checkbox input "true"
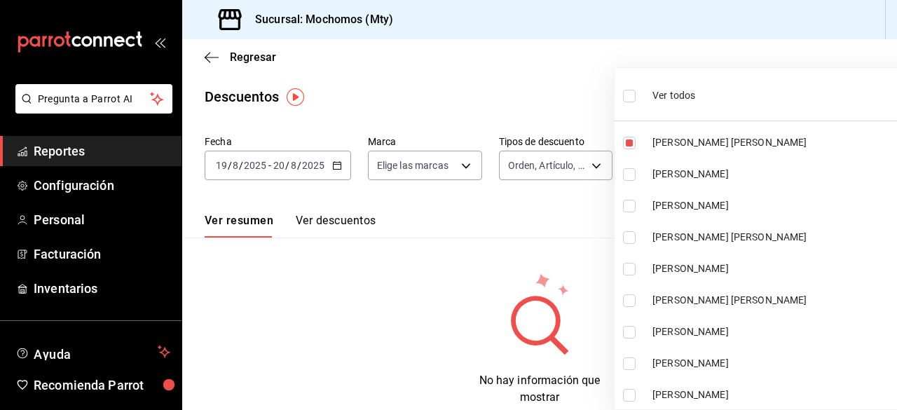
checkbox input "true"
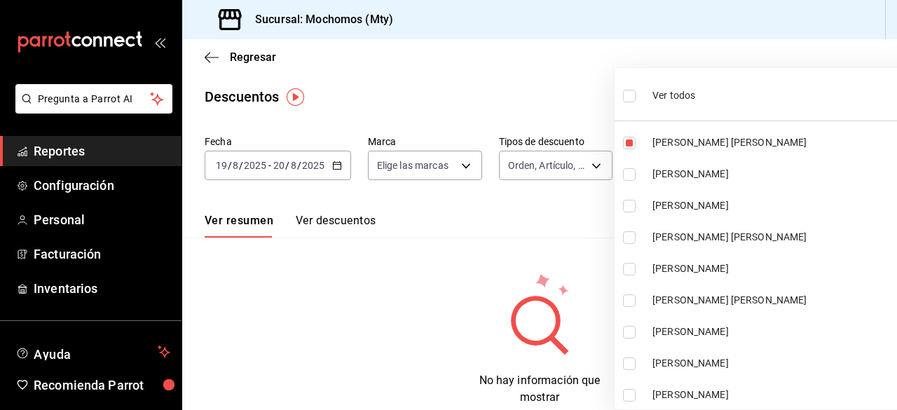
checkbox input "true"
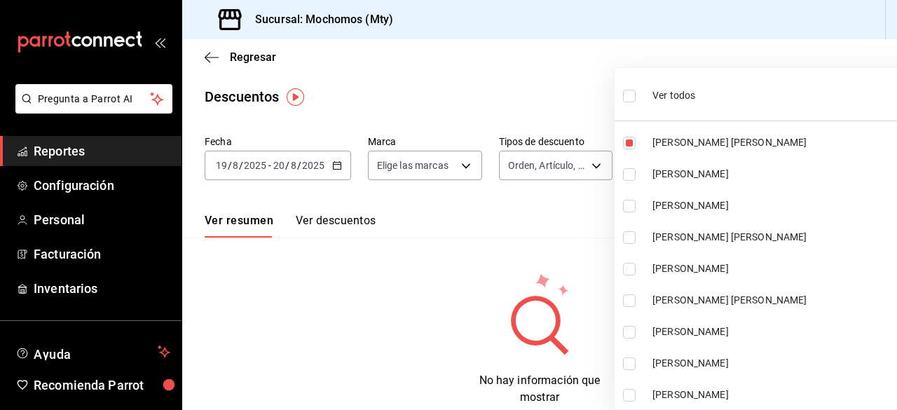
checkbox input "true"
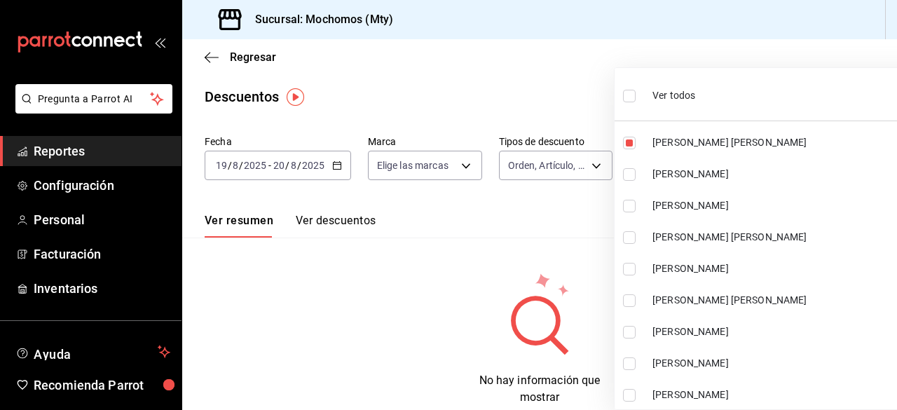
checkbox input "true"
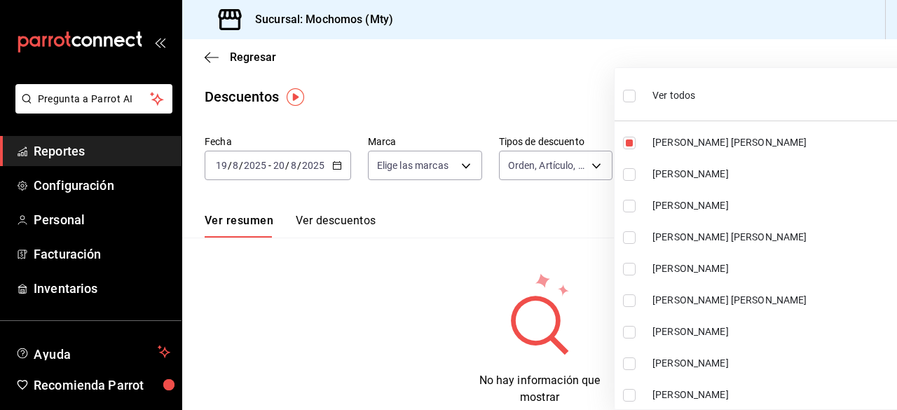
checkbox input "true"
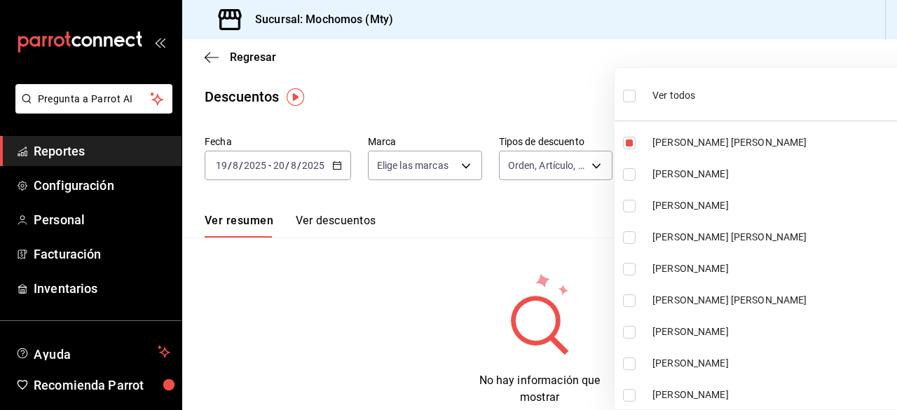
checkbox input "true"
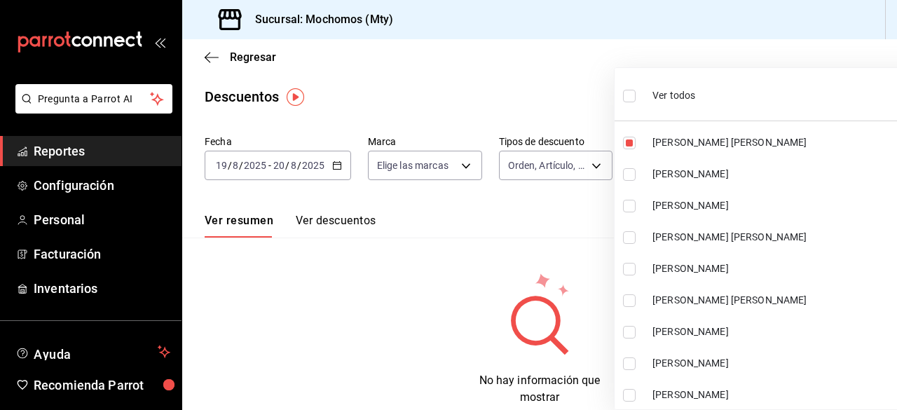
checkbox input "true"
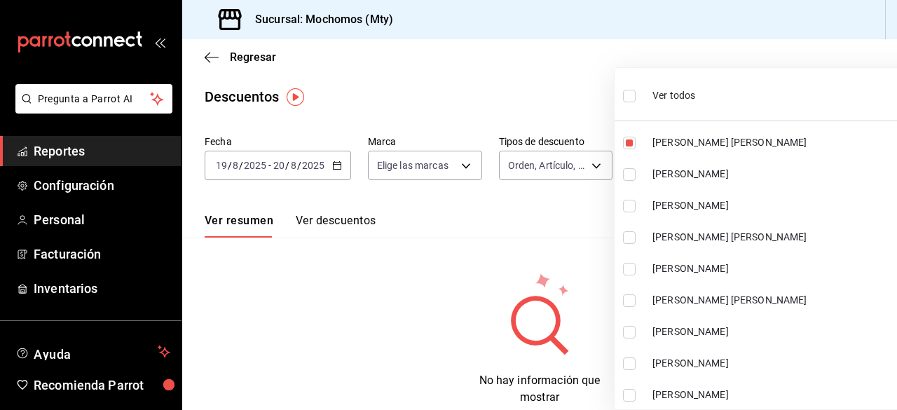
checkbox input "true"
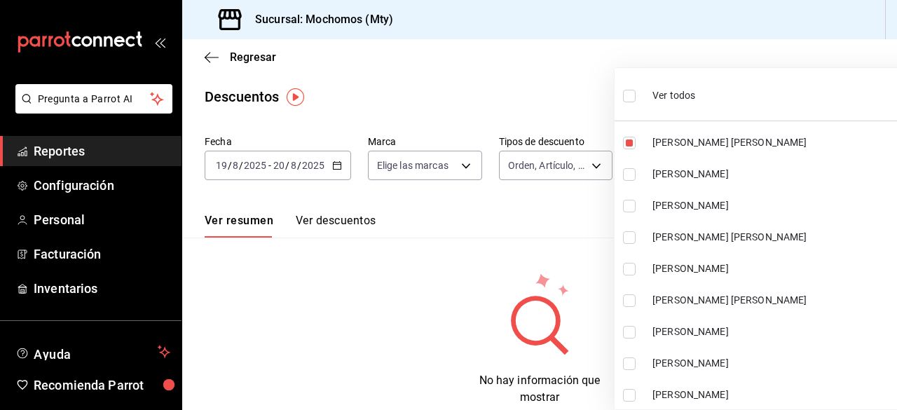
checkbox input "true"
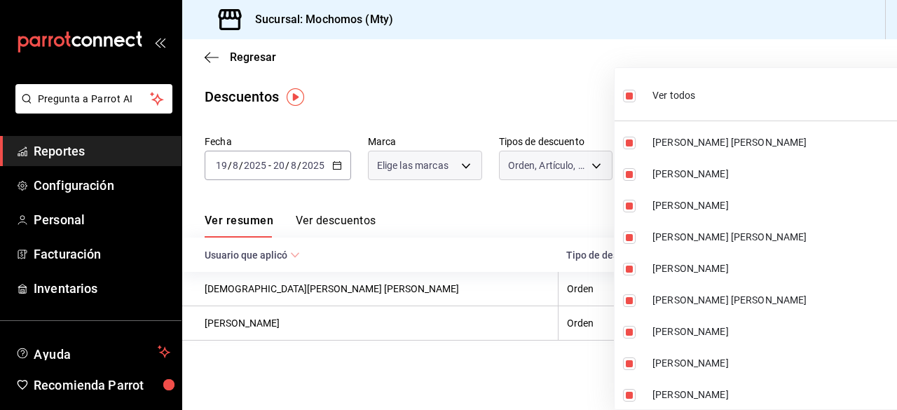
click at [564, 99] on div at bounding box center [448, 205] width 897 height 410
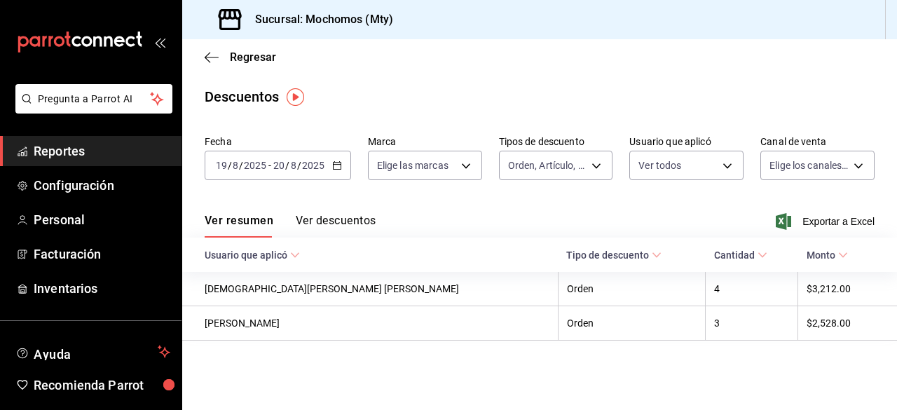
click at [564, 99] on div "Ver todos SERGIO URIEL VILLALPANDO HERNANDEZ GERARDO ORTEGA MARTINEZ CONCEPCION…" at bounding box center [448, 205] width 897 height 410
click at [863, 161] on body "Pregunta a Parrot AI Reportes Configuración Personal Facturación Inventarios Ay…" at bounding box center [448, 205] width 897 height 410
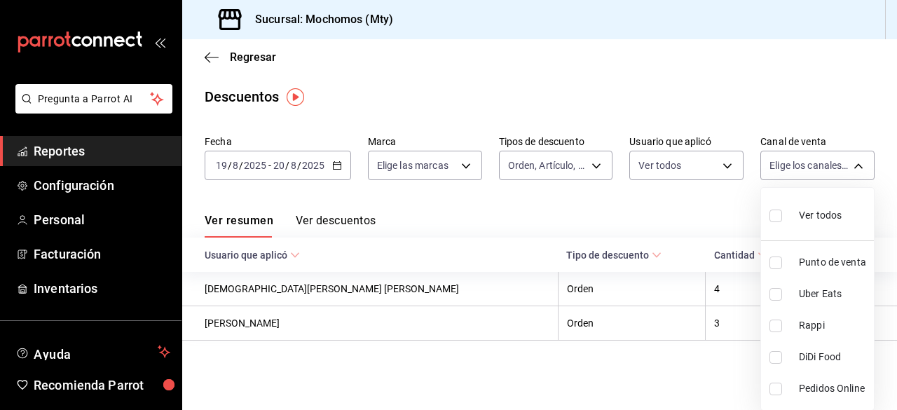
click at [775, 218] on input "checkbox" at bounding box center [776, 216] width 13 height 13
click at [686, 82] on div at bounding box center [448, 205] width 897 height 410
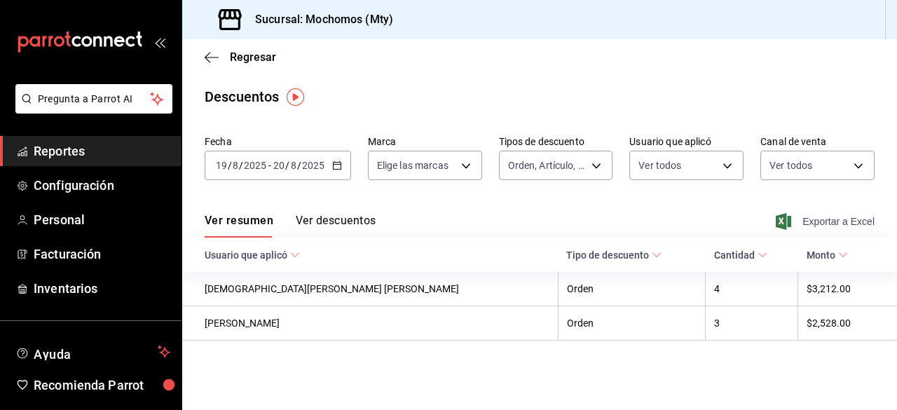
click at [806, 220] on span "Exportar a Excel" at bounding box center [827, 221] width 96 height 17
